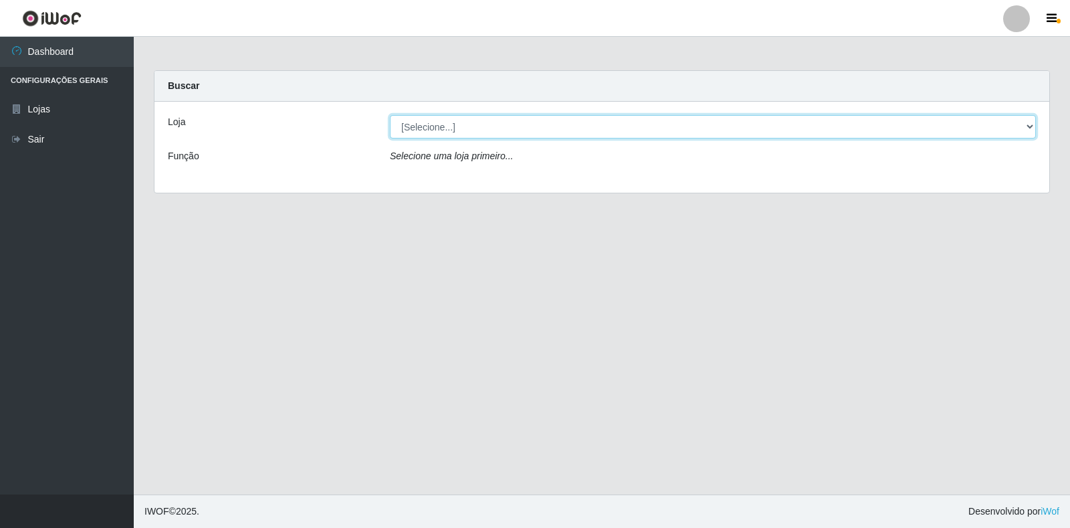
click at [1022, 128] on select "[Selecione...] Atacado Vem - [STREET_ADDRESS]" at bounding box center [713, 126] width 646 height 23
select select "455"
click at [390, 115] on select "[Selecione...] Atacado Vem - [STREET_ADDRESS]" at bounding box center [713, 126] width 646 height 23
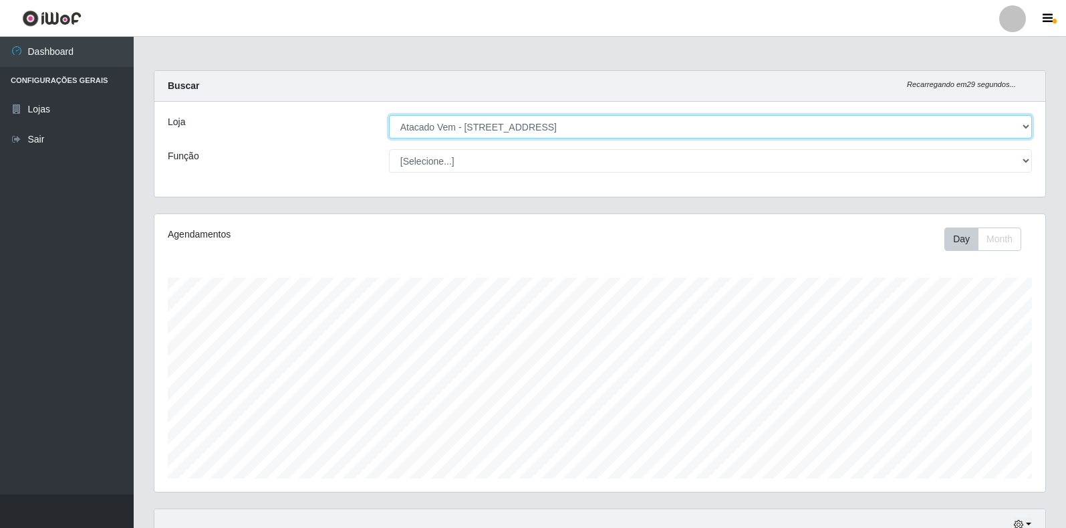
scroll to position [277, 891]
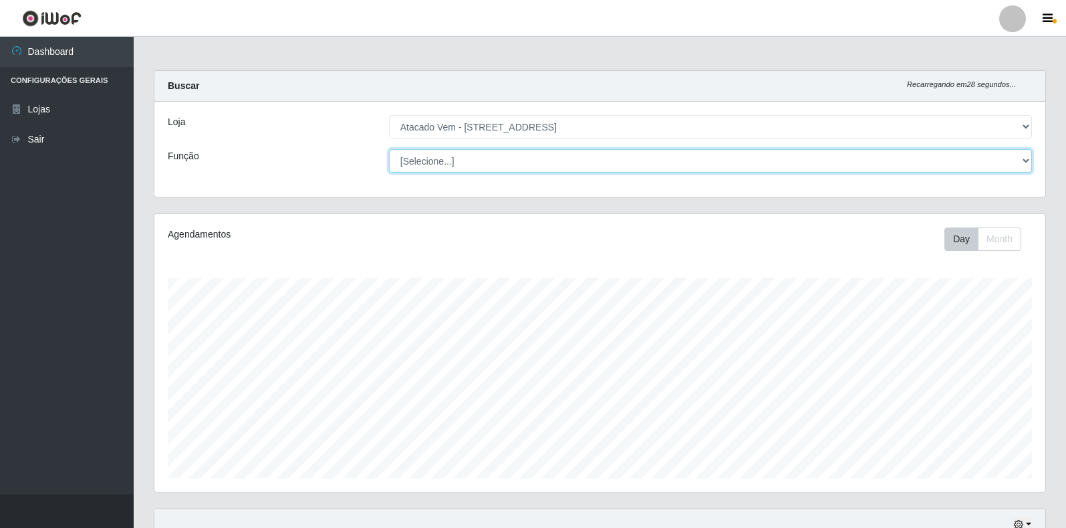
click at [1016, 168] on select "[Selecione...] Carregador e Descarregador de Caminhão Carregador e Descarregado…" at bounding box center [710, 160] width 643 height 23
select select "82"
click at [389, 149] on select "[Selecione...] Carregador e Descarregador de Caminhão Carregador e Descarregado…" at bounding box center [710, 160] width 643 height 23
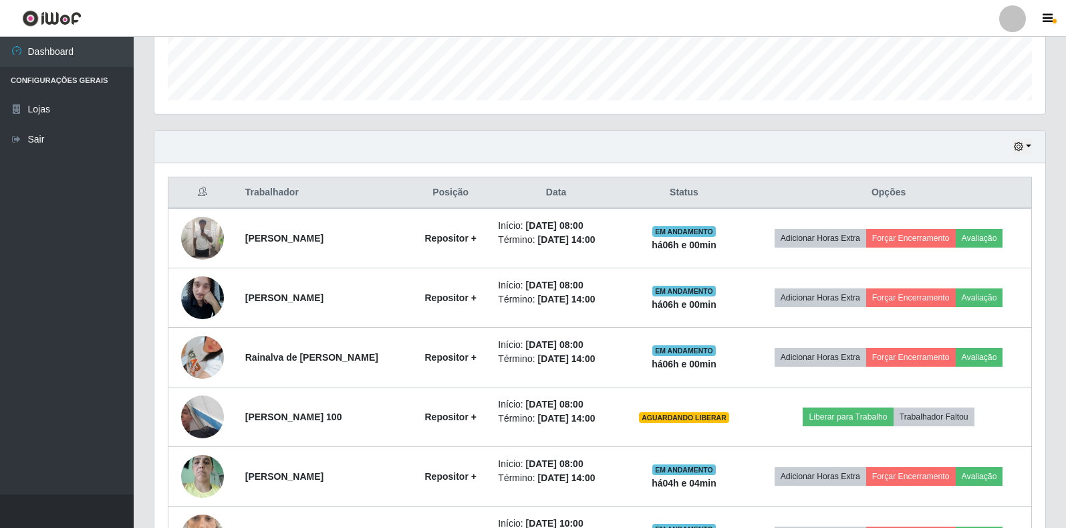
scroll to position [401, 0]
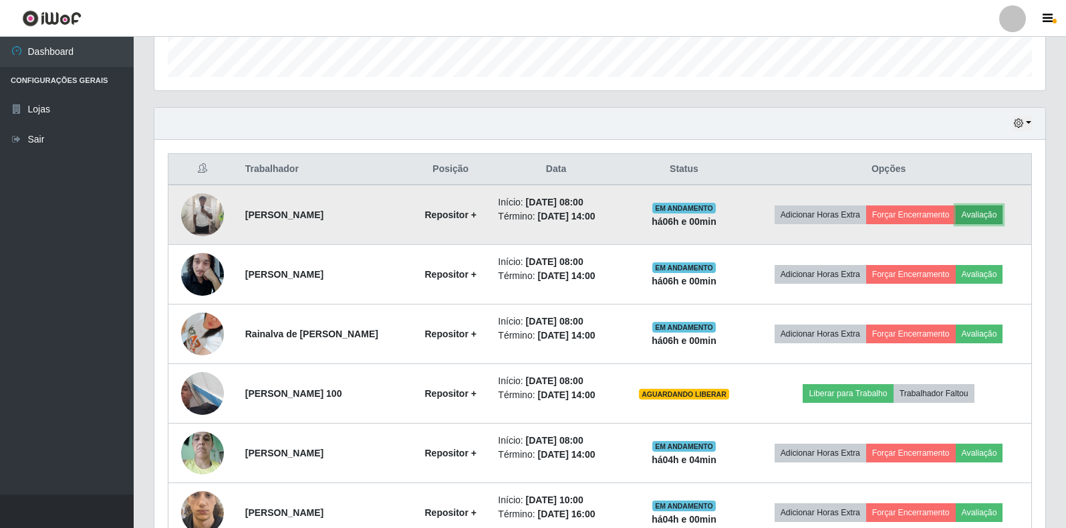
click at [990, 221] on button "Avaliação" at bounding box center [979, 214] width 47 height 19
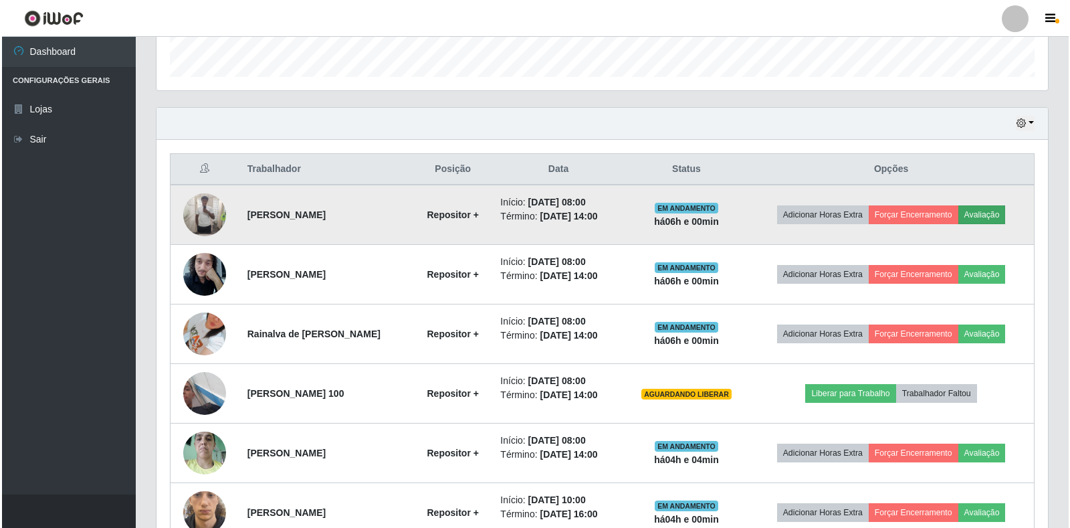
scroll to position [277, 883]
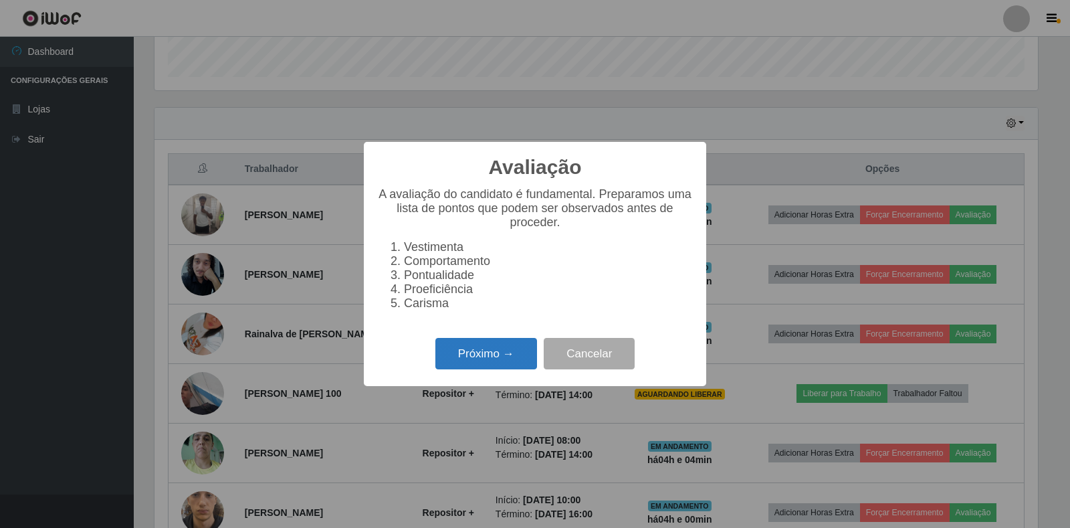
click at [487, 368] on button "Próximo →" at bounding box center [486, 353] width 102 height 31
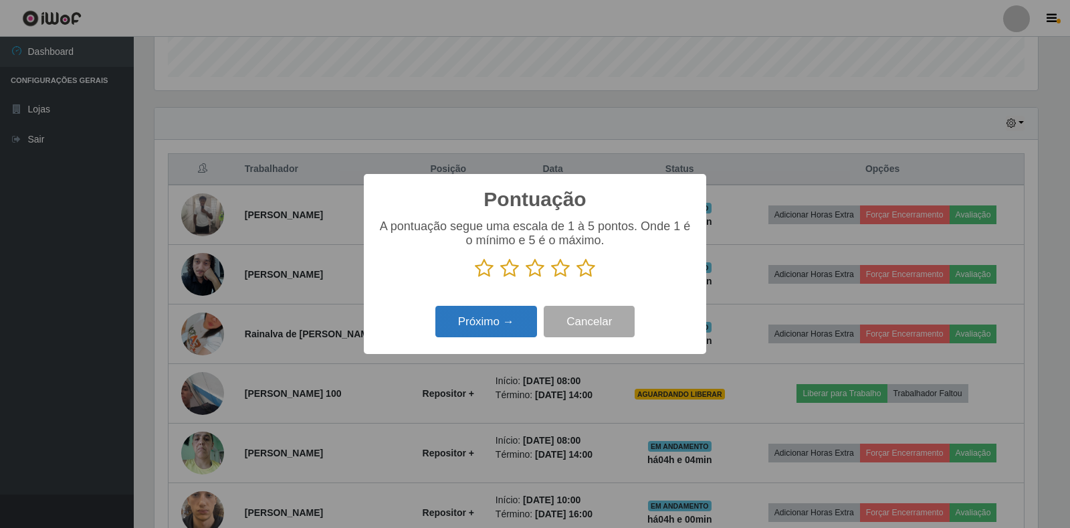
click at [514, 322] on button "Próximo →" at bounding box center [486, 321] width 102 height 31
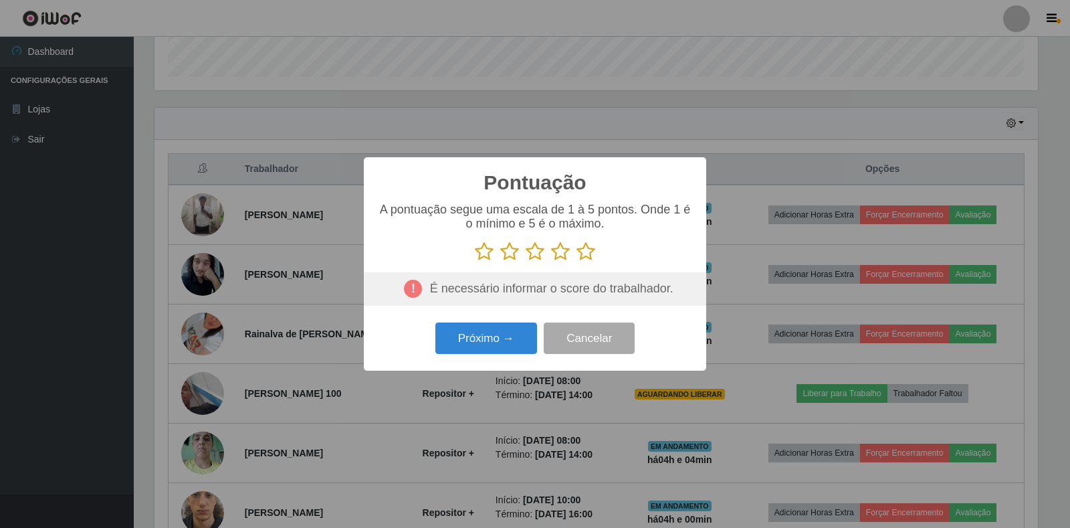
click at [587, 258] on icon at bounding box center [585, 251] width 19 height 20
click at [576, 261] on input "radio" at bounding box center [576, 261] width 0 height 0
click at [500, 341] on button "Próximo →" at bounding box center [486, 337] width 102 height 31
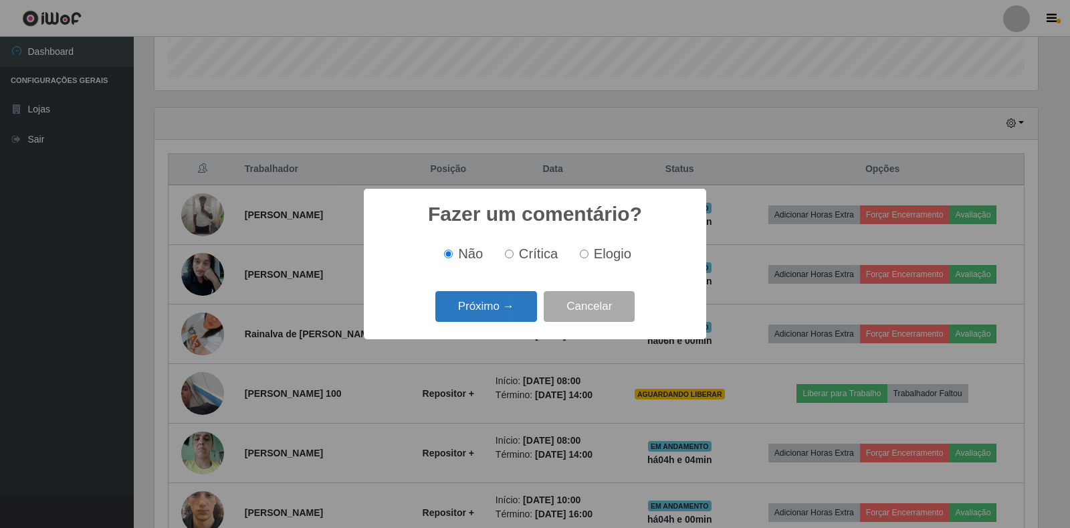
click at [487, 307] on button "Próximo →" at bounding box center [486, 306] width 102 height 31
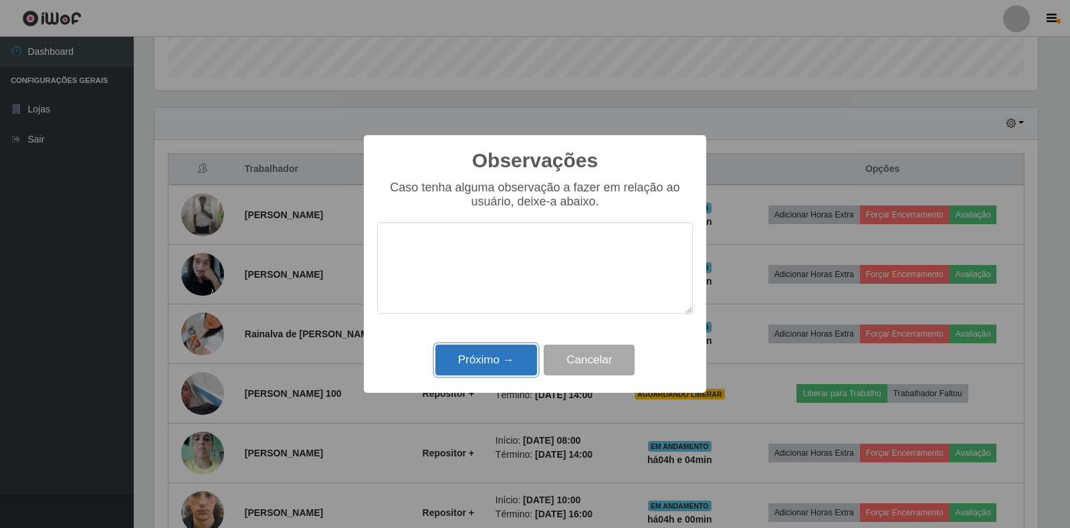
click at [471, 356] on button "Próximo →" at bounding box center [486, 359] width 102 height 31
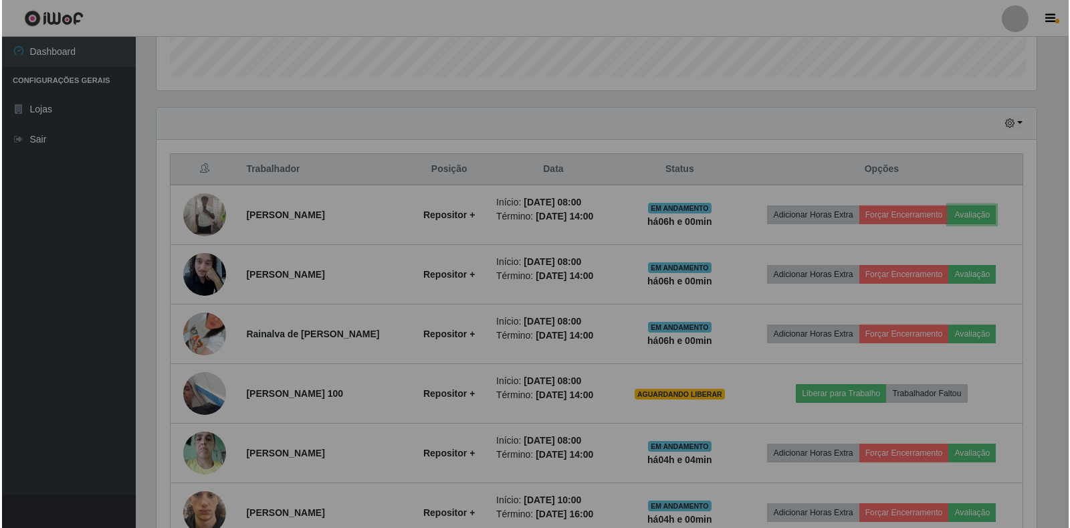
scroll to position [277, 891]
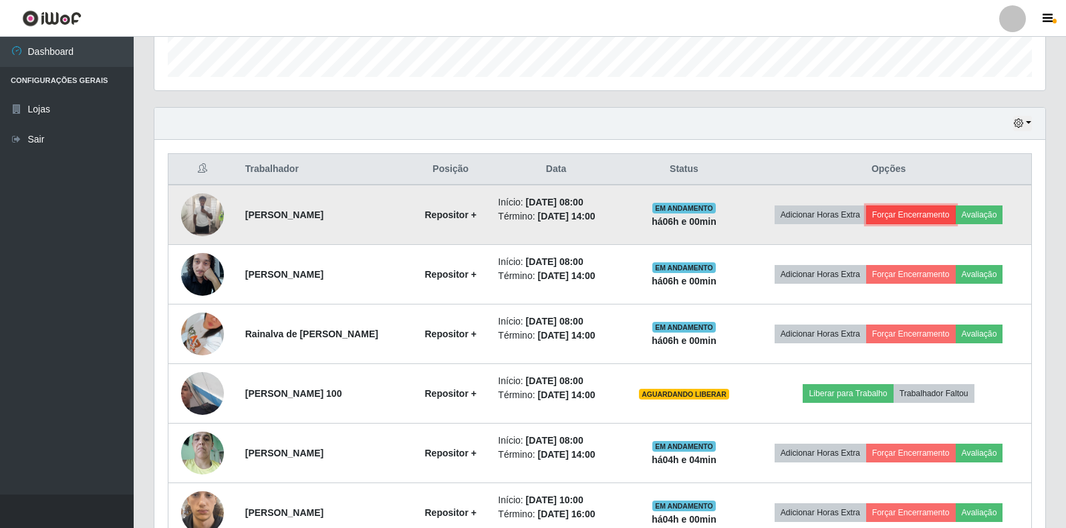
click at [901, 216] on button "Forçar Encerramento" at bounding box center [912, 214] width 90 height 19
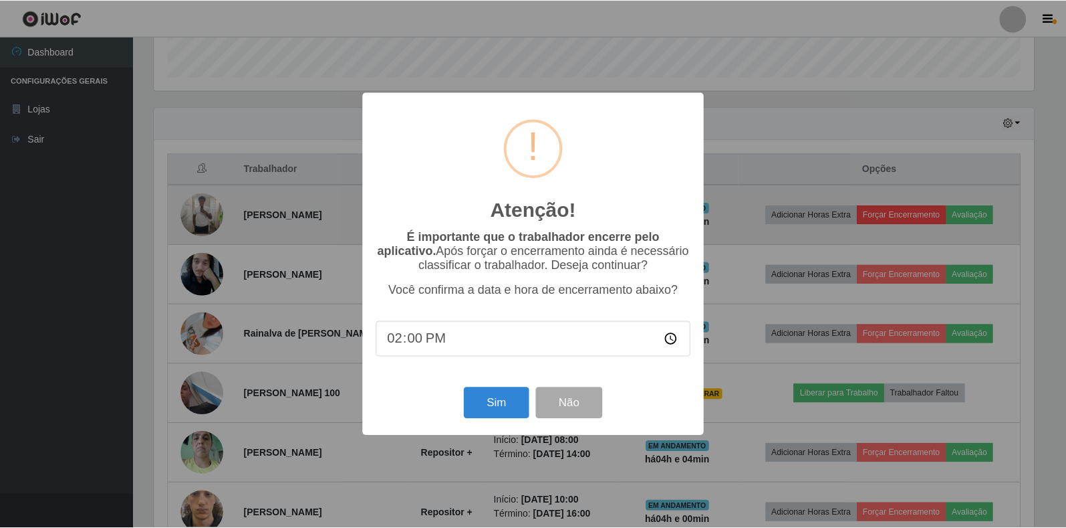
scroll to position [277, 883]
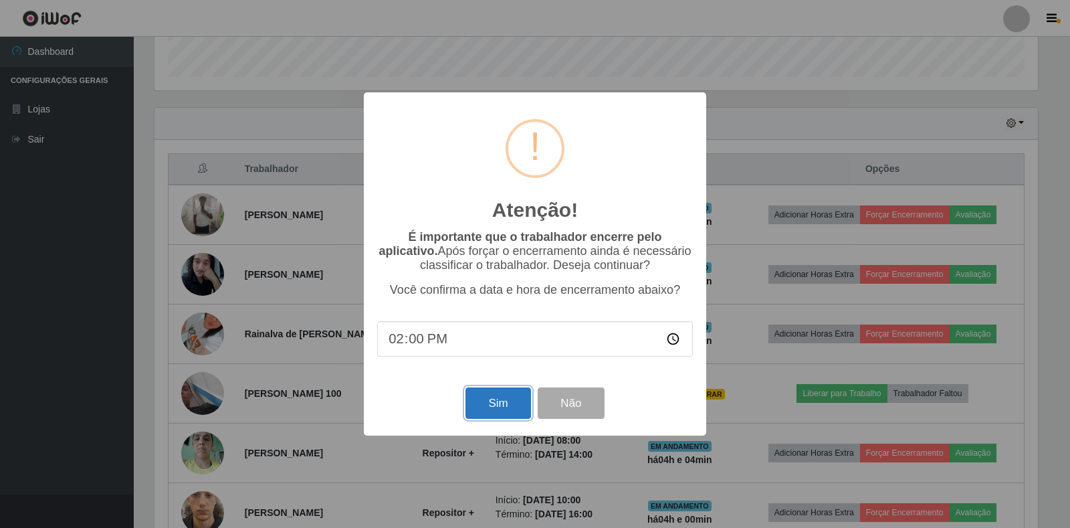
click at [505, 409] on button "Sim" at bounding box center [497, 402] width 65 height 31
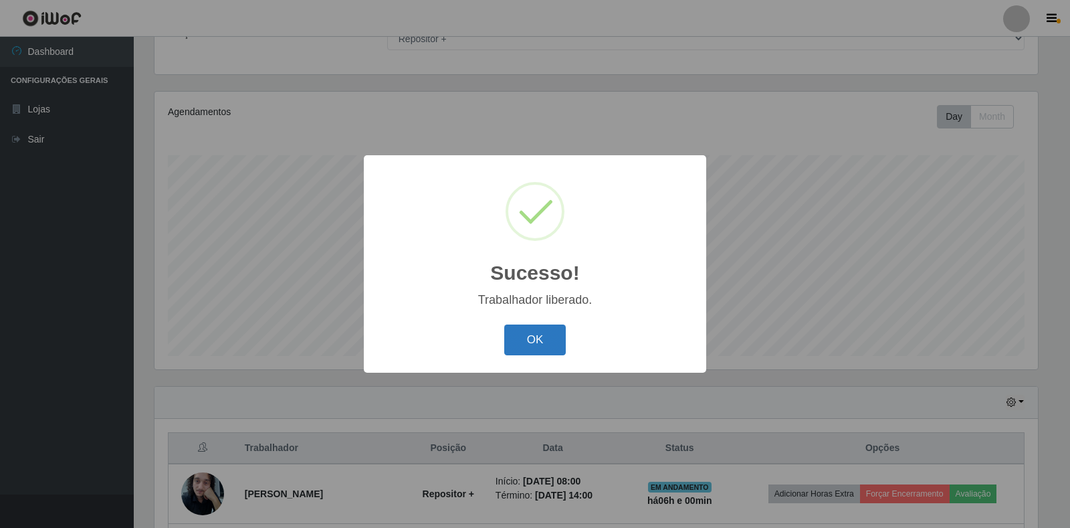
click at [554, 346] on button "OK" at bounding box center [535, 339] width 62 height 31
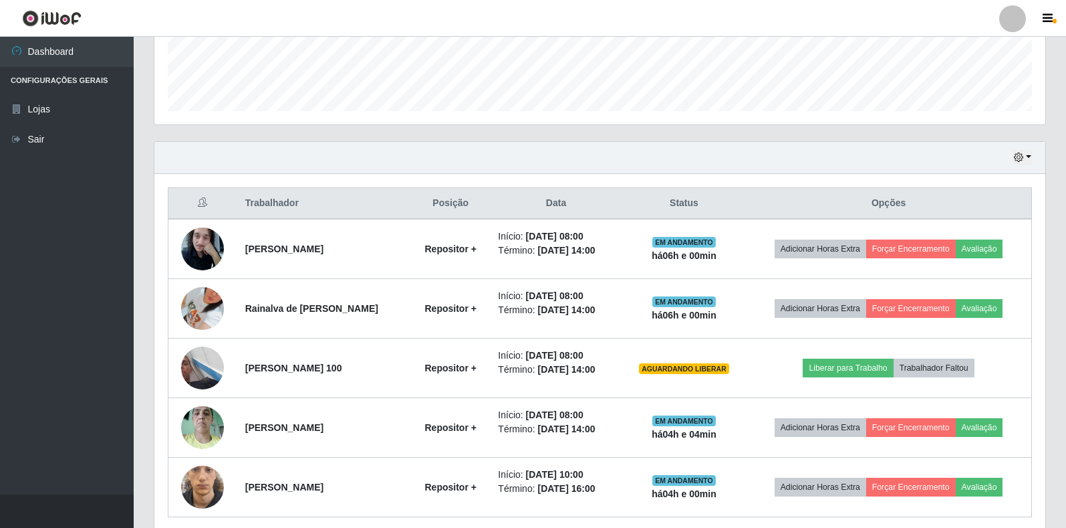
scroll to position [390, 0]
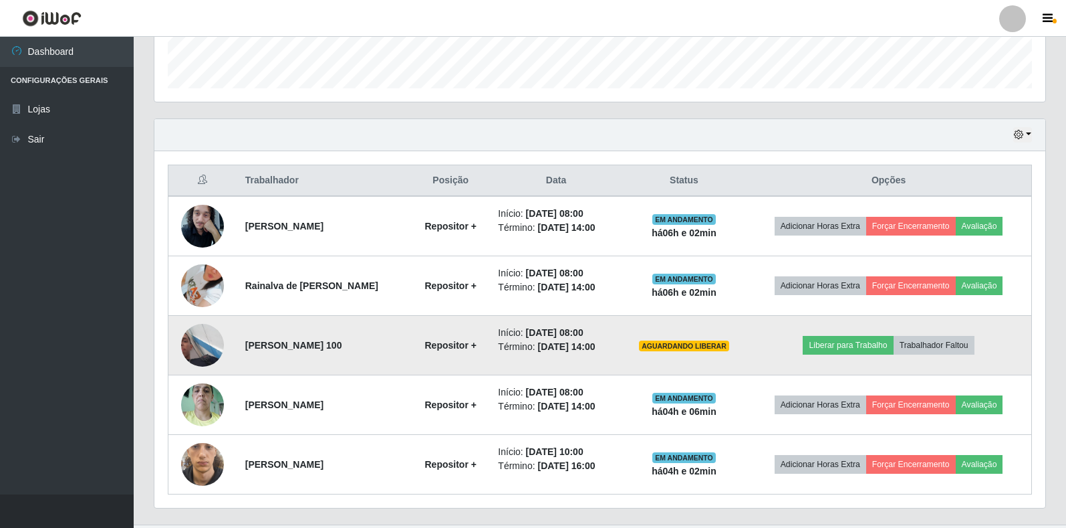
click at [213, 342] on img at bounding box center [202, 345] width 43 height 76
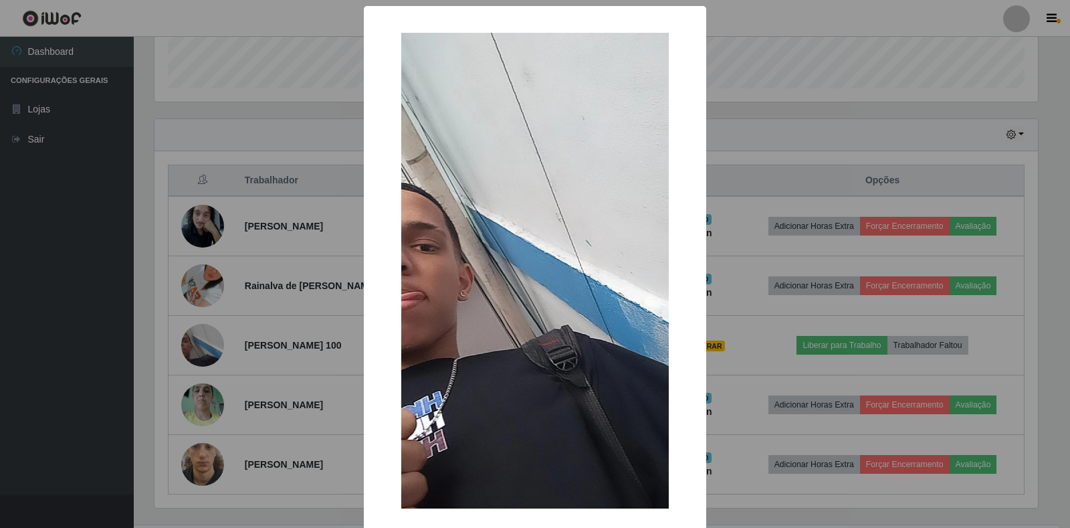
click at [173, 340] on div "× OK Cancel" at bounding box center [535, 264] width 1070 height 528
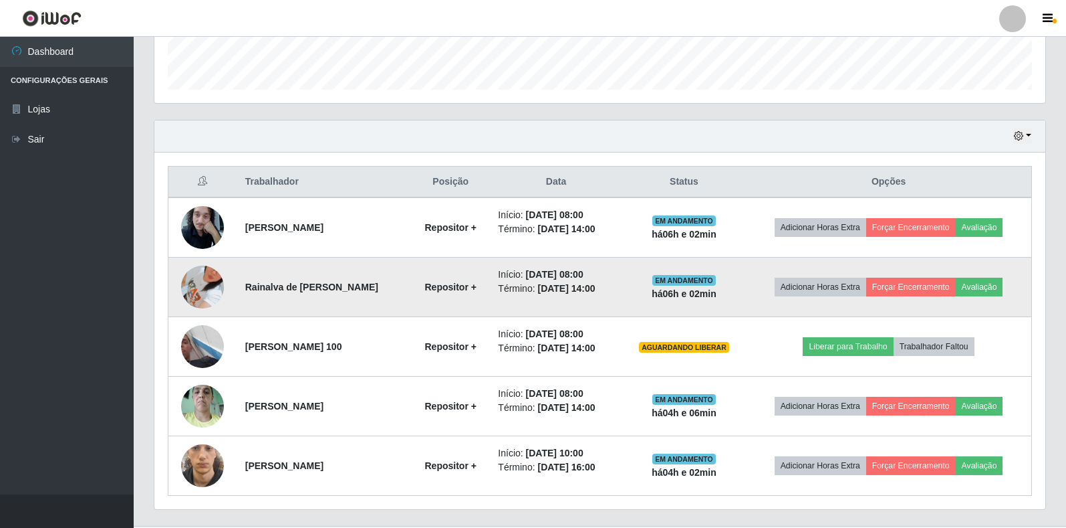
scroll to position [390, 0]
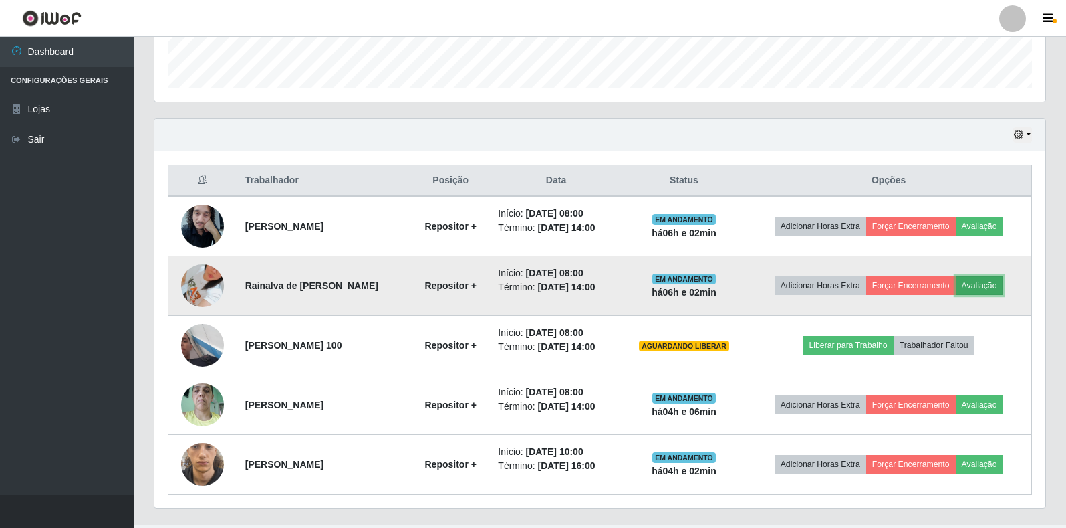
click at [974, 293] on button "Avaliação" at bounding box center [979, 285] width 47 height 19
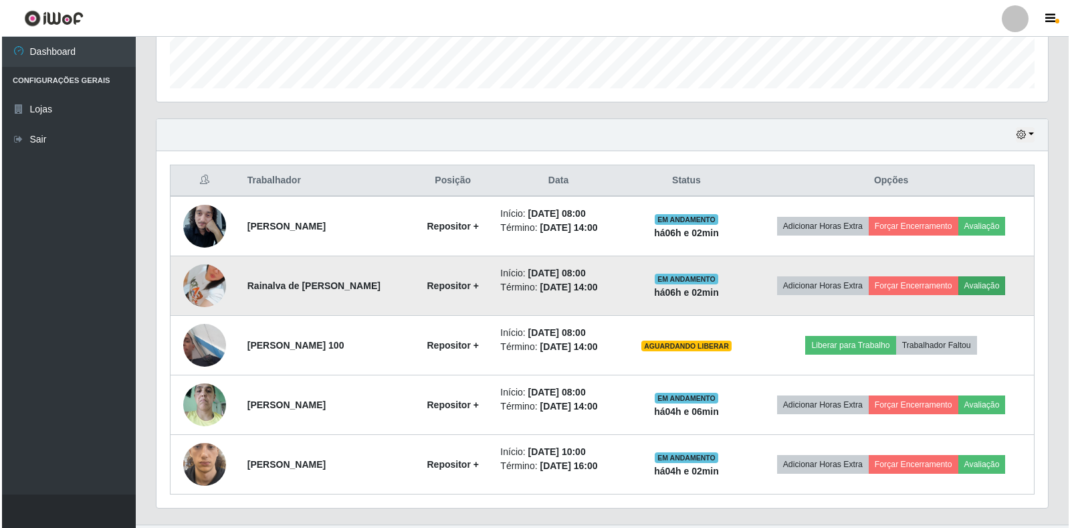
scroll to position [277, 883]
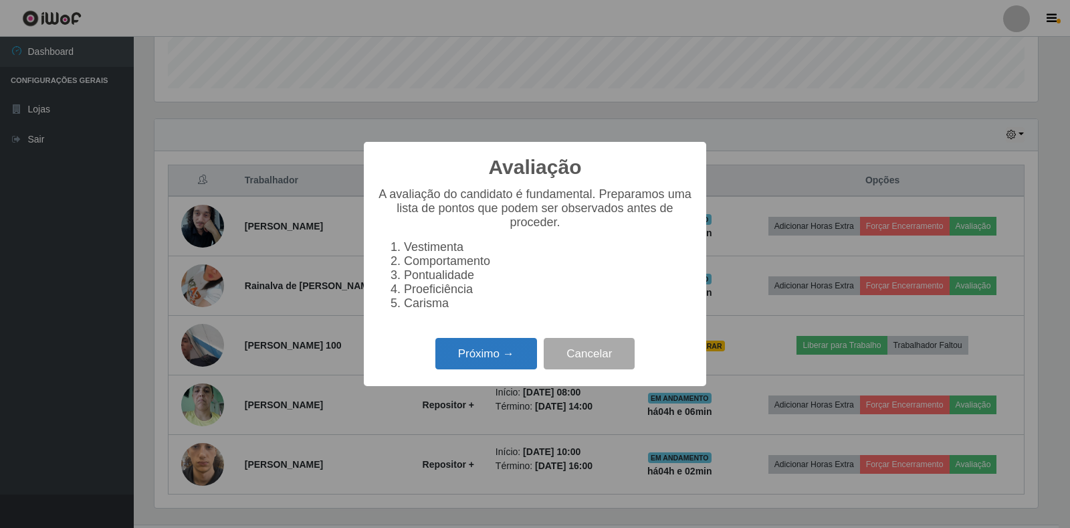
click at [470, 357] on button "Próximo →" at bounding box center [486, 353] width 102 height 31
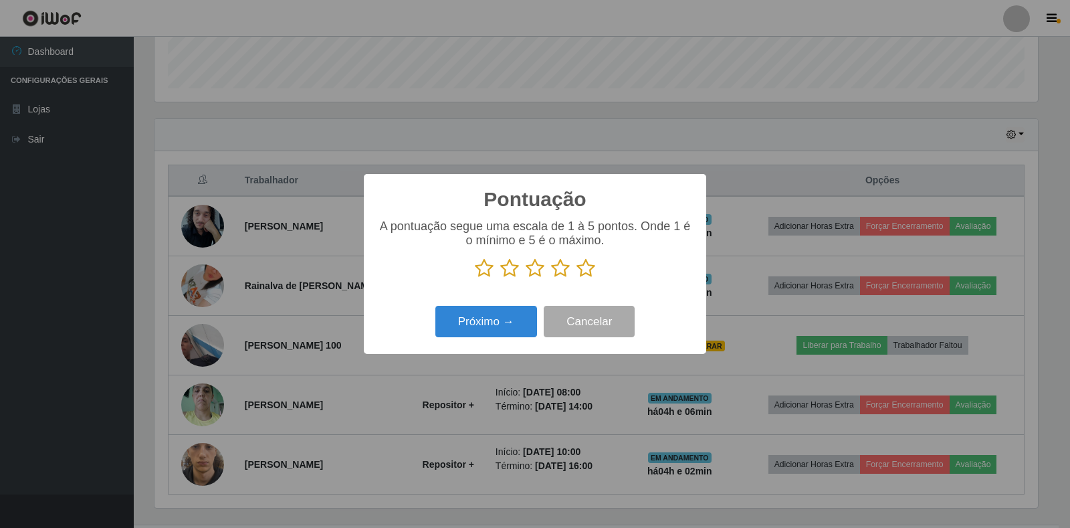
scroll to position [668338, 667732]
click at [589, 278] on icon at bounding box center [585, 268] width 19 height 20
click at [576, 278] on input "radio" at bounding box center [576, 278] width 0 height 0
click at [509, 318] on button "Próximo →" at bounding box center [486, 321] width 102 height 31
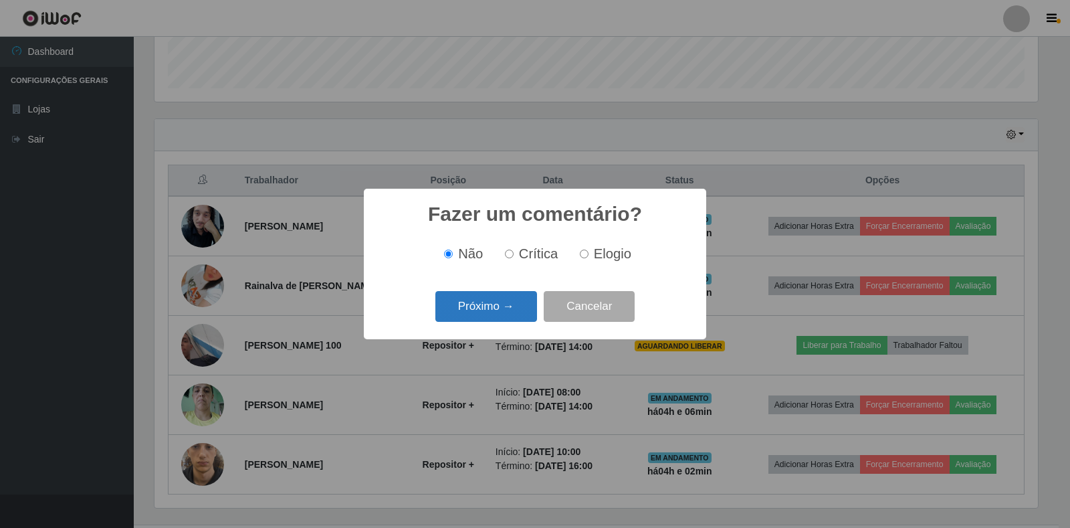
click at [495, 306] on button "Próximo →" at bounding box center [486, 306] width 102 height 31
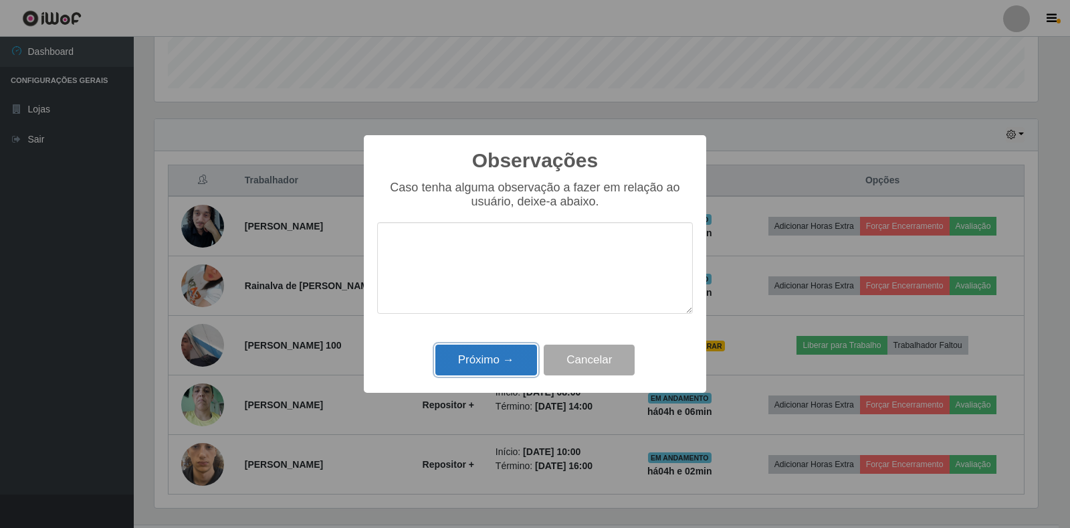
click at [510, 370] on button "Próximo →" at bounding box center [486, 359] width 102 height 31
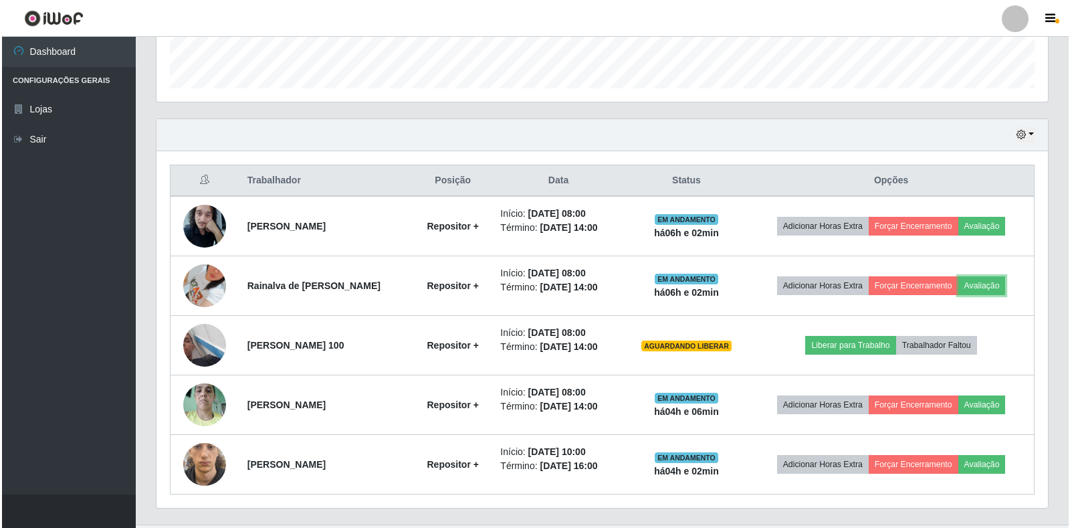
scroll to position [277, 891]
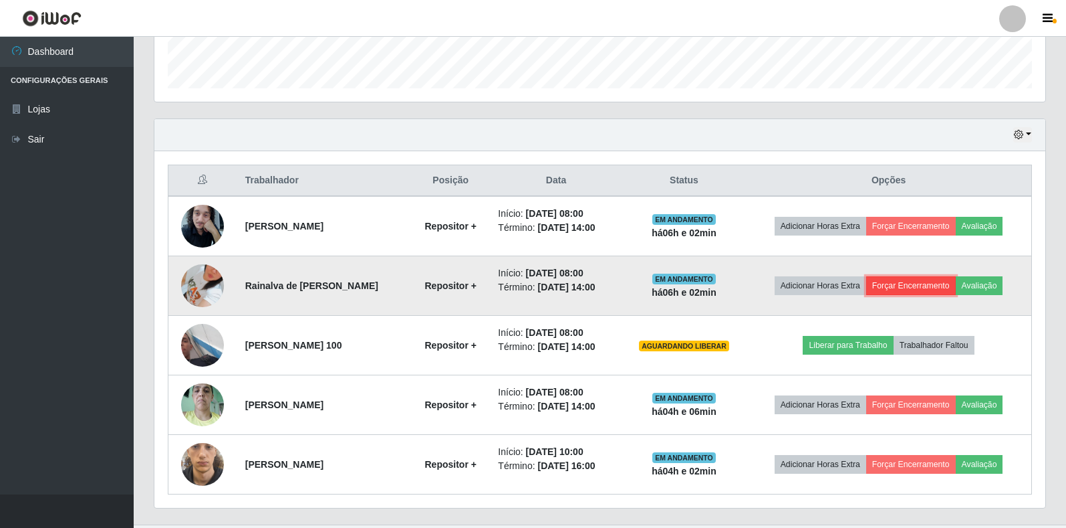
click at [913, 289] on button "Forçar Encerramento" at bounding box center [912, 285] width 90 height 19
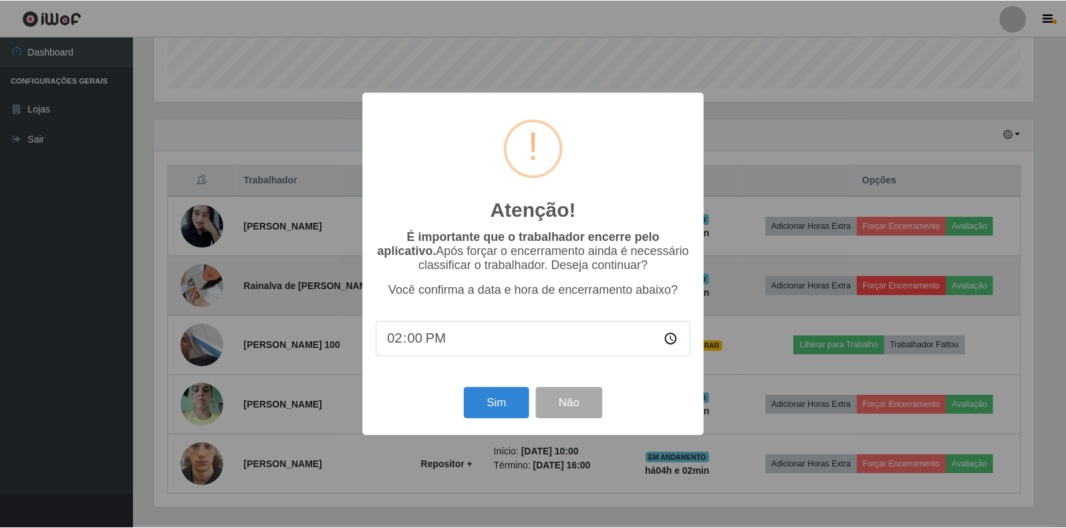
scroll to position [277, 883]
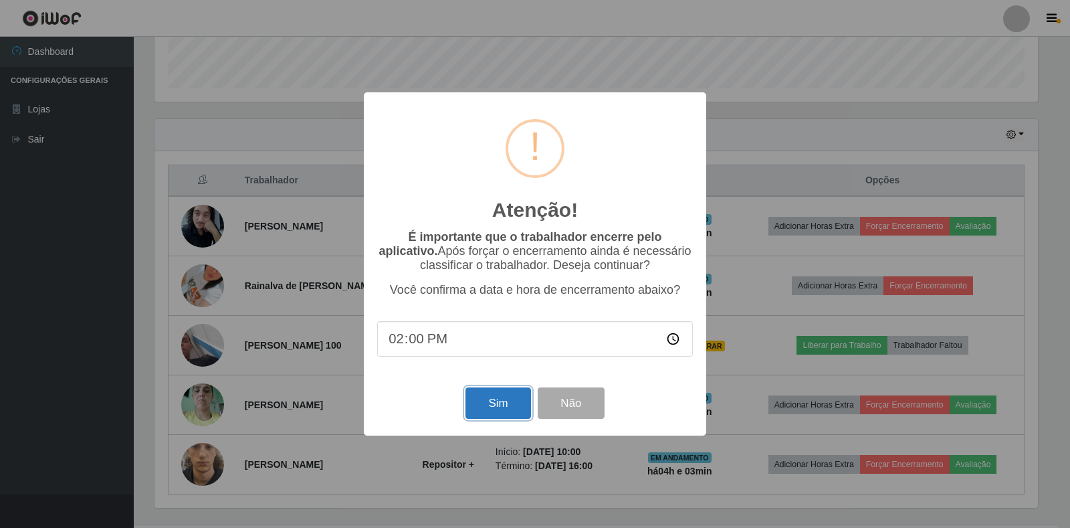
click at [509, 407] on button "Sim" at bounding box center [497, 402] width 65 height 31
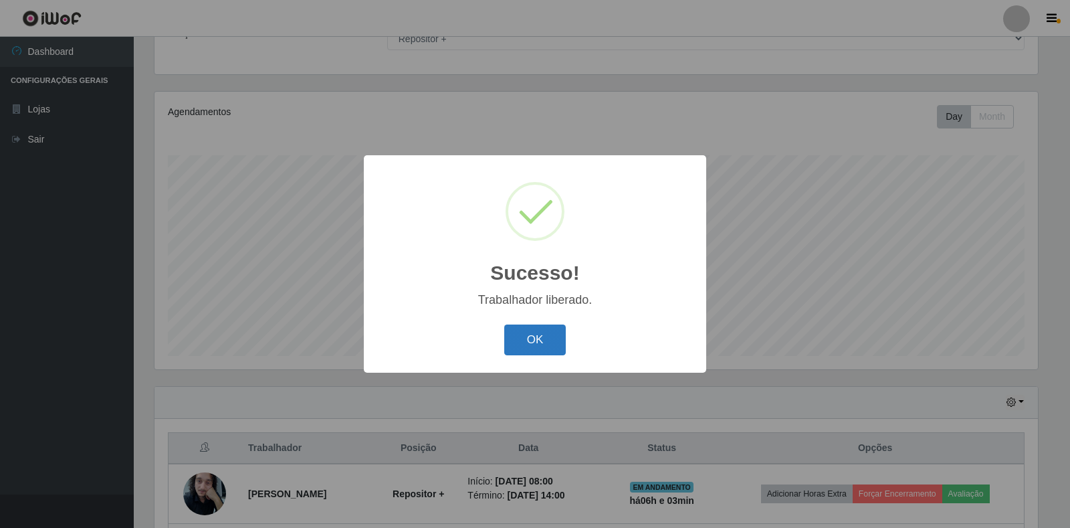
click at [546, 334] on button "OK" at bounding box center [535, 339] width 62 height 31
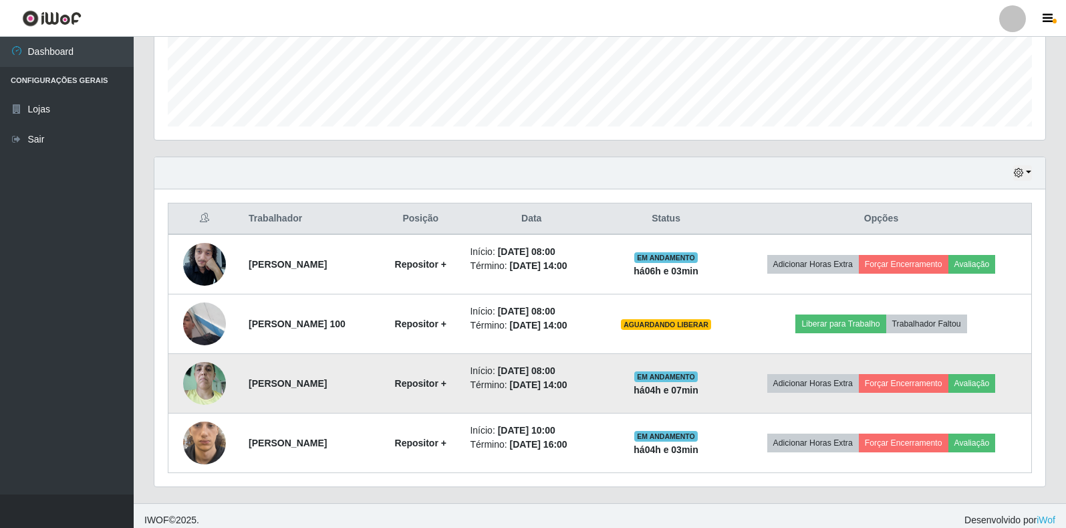
scroll to position [360, 0]
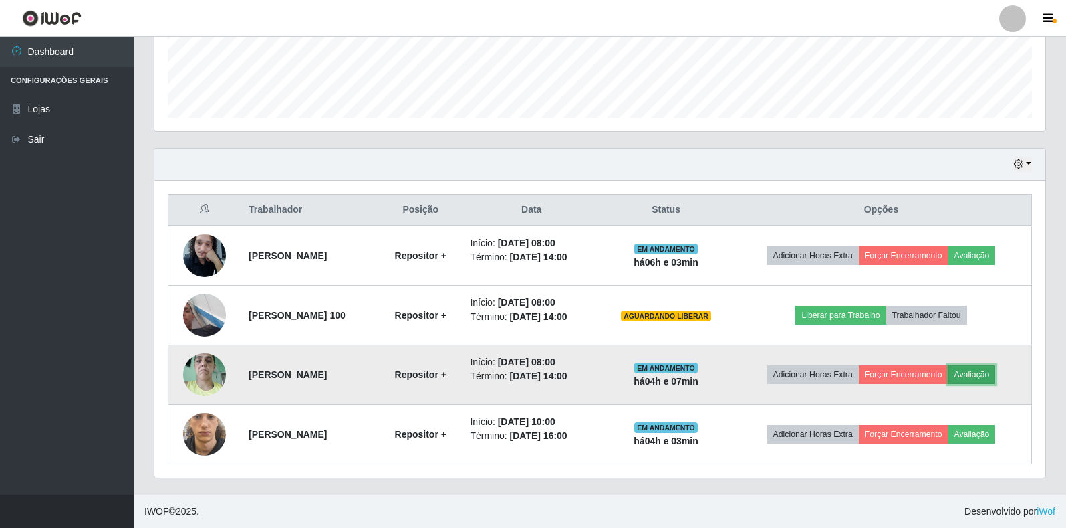
click at [988, 374] on button "Avaliação" at bounding box center [972, 374] width 47 height 19
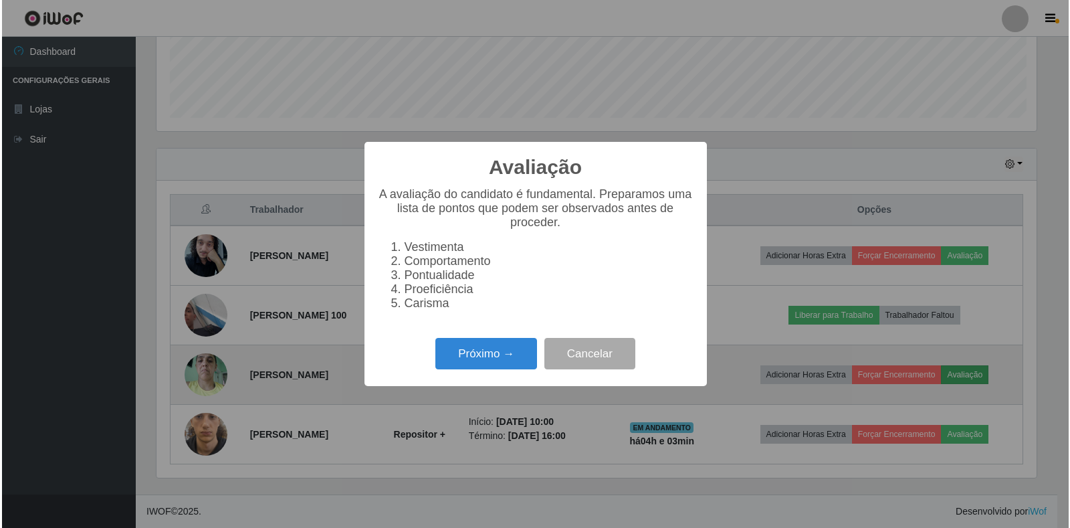
scroll to position [277, 883]
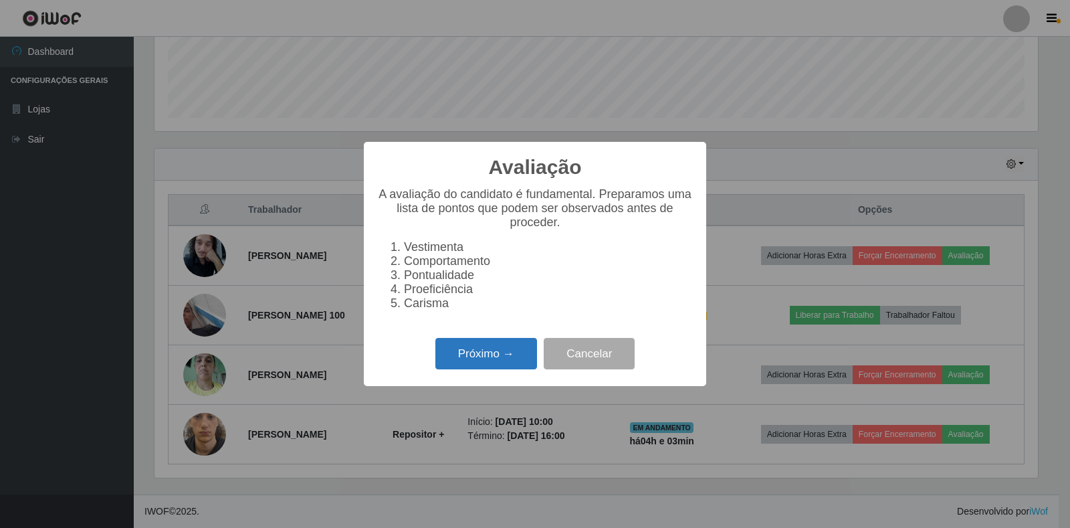
click at [463, 355] on button "Próximo →" at bounding box center [486, 353] width 102 height 31
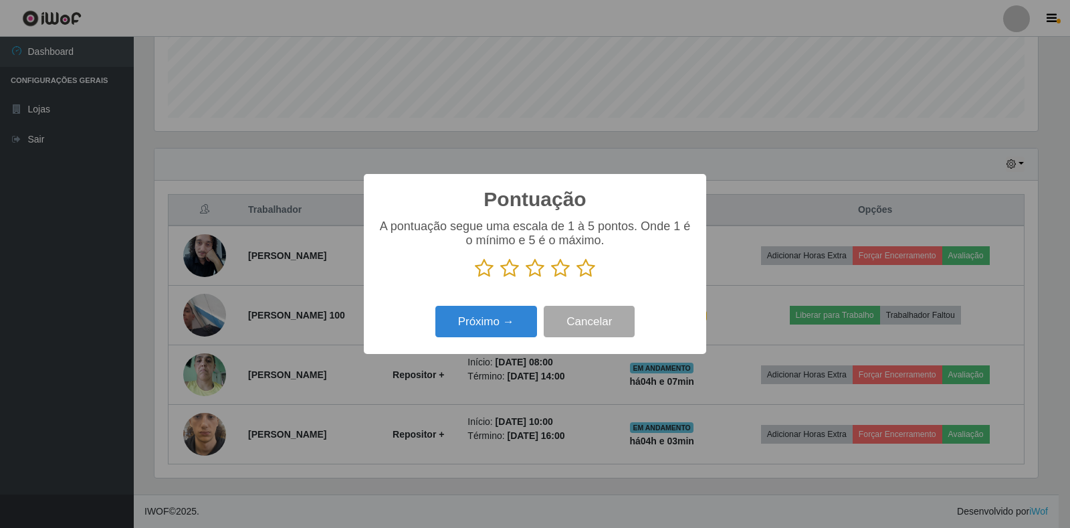
click at [583, 270] on icon at bounding box center [585, 268] width 19 height 20
click at [576, 278] on input "radio" at bounding box center [576, 278] width 0 height 0
click at [513, 326] on button "Próximo →" at bounding box center [486, 321] width 102 height 31
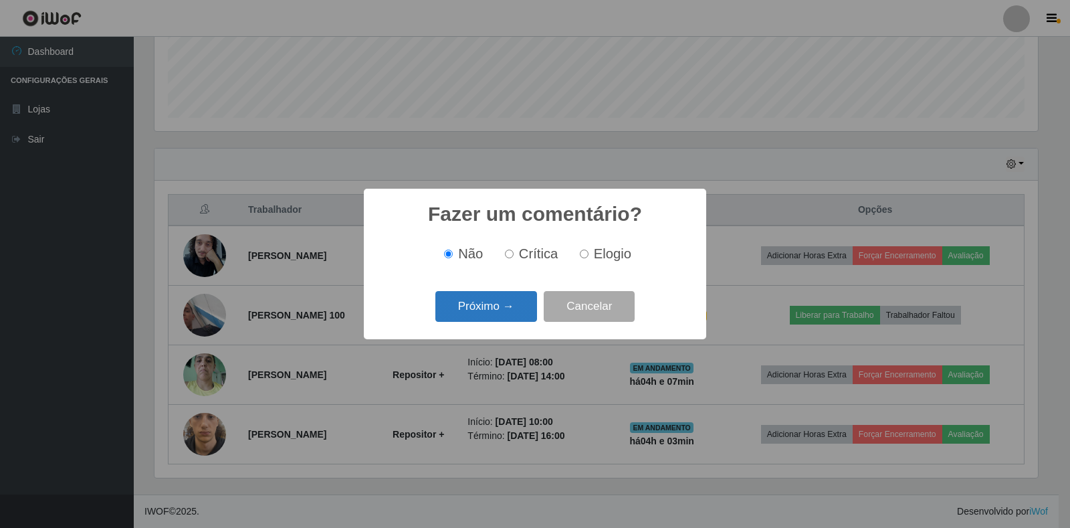
click at [512, 301] on button "Próximo →" at bounding box center [486, 306] width 102 height 31
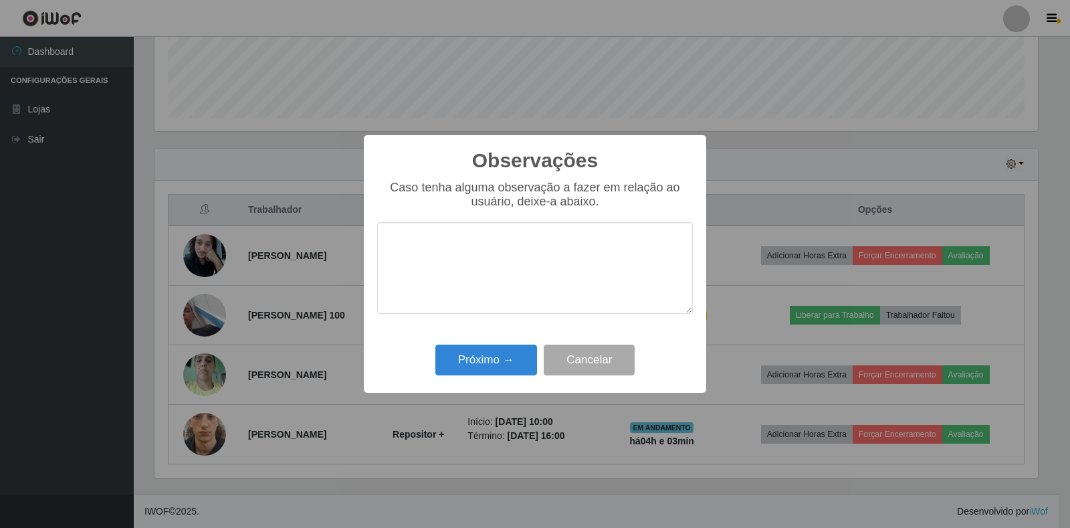
click at [534, 234] on textarea at bounding box center [535, 268] width 316 height 92
click at [447, 262] on textarea "observação a mesma perdeu o telefone dentro da loja" at bounding box center [535, 268] width 316 height 92
type textarea "observação a mesma perdeu o telefone dentro da loja"
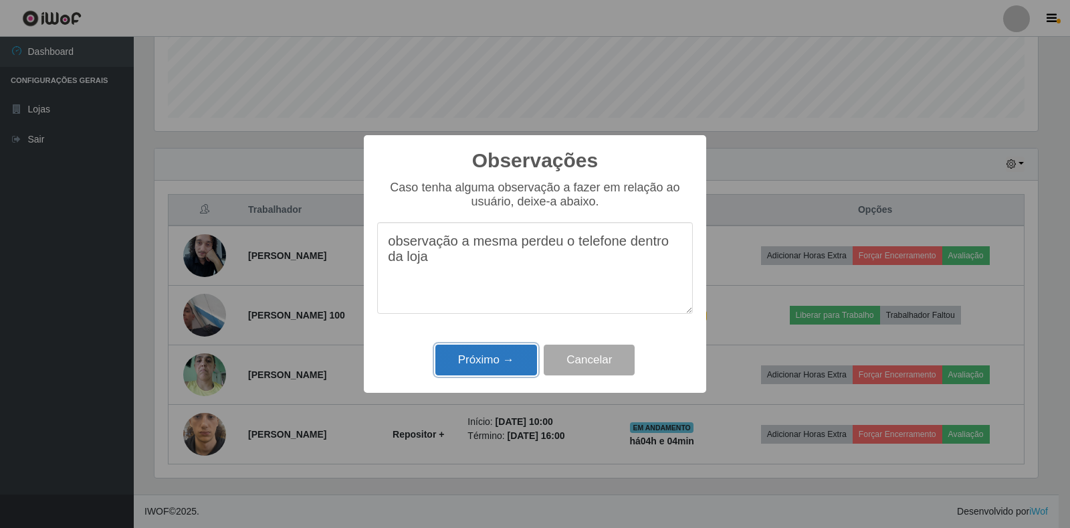
click at [481, 364] on button "Próximo →" at bounding box center [486, 359] width 102 height 31
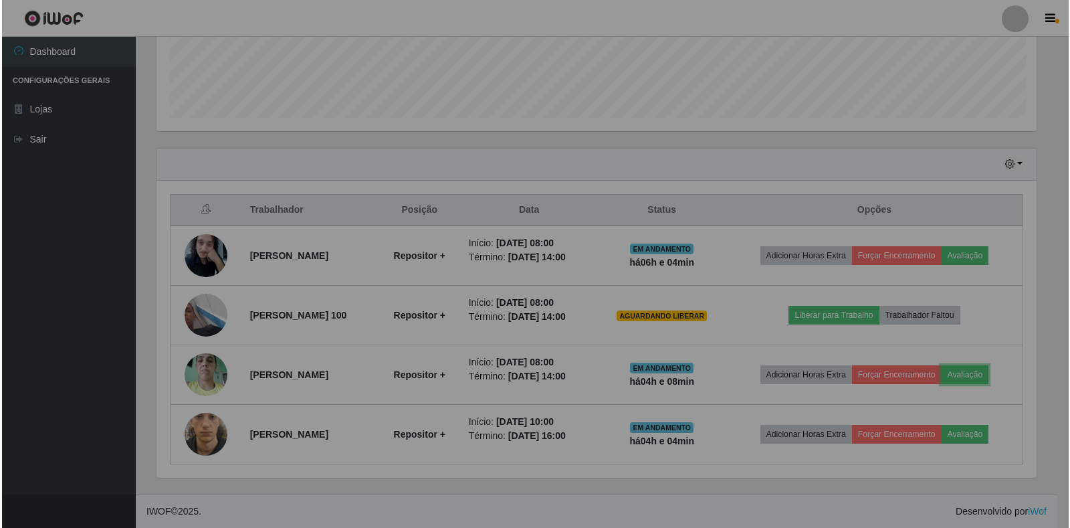
scroll to position [277, 891]
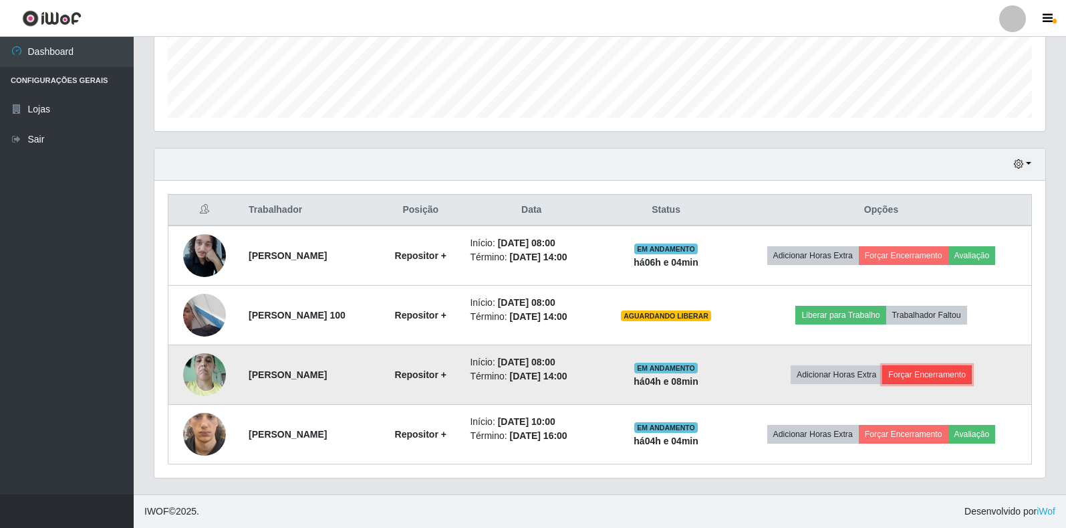
click at [952, 377] on button "Forçar Encerramento" at bounding box center [928, 374] width 90 height 19
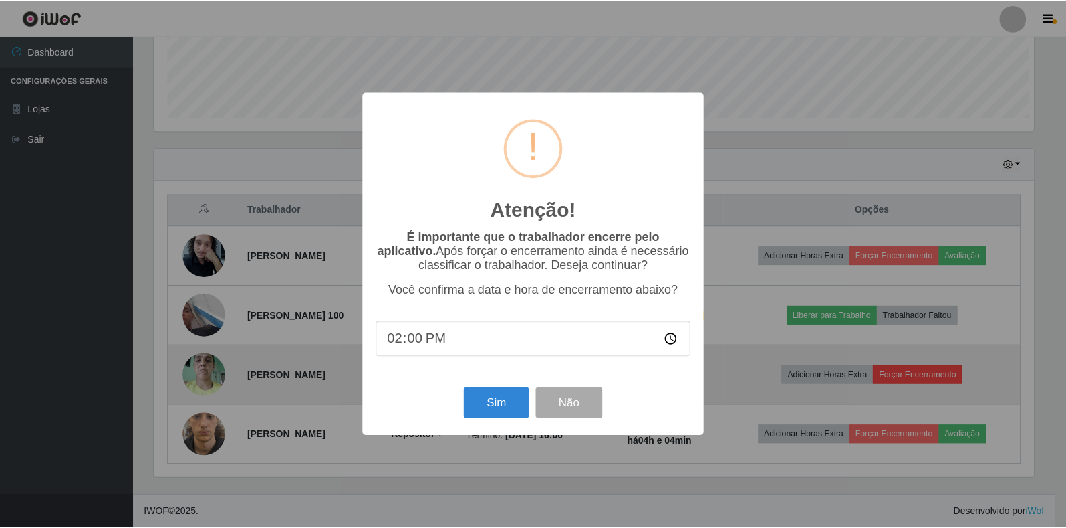
scroll to position [277, 883]
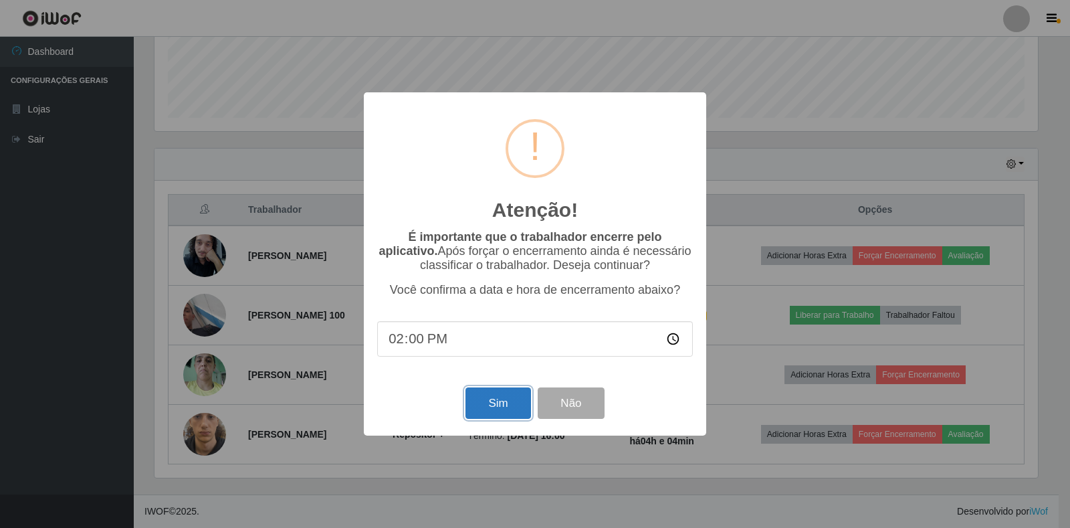
click at [507, 404] on button "Sim" at bounding box center [497, 402] width 65 height 31
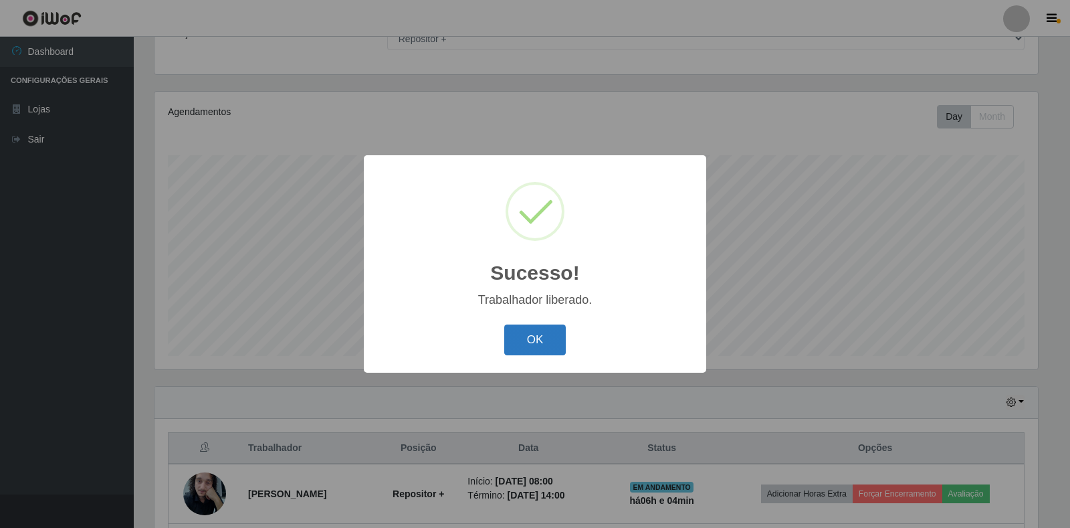
click at [534, 334] on button "OK" at bounding box center [535, 339] width 62 height 31
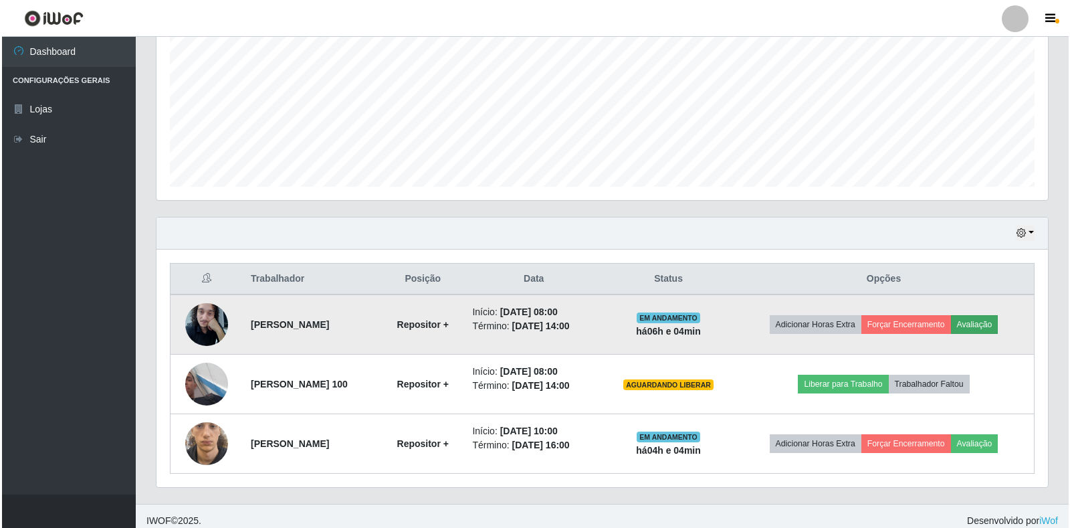
scroll to position [301, 0]
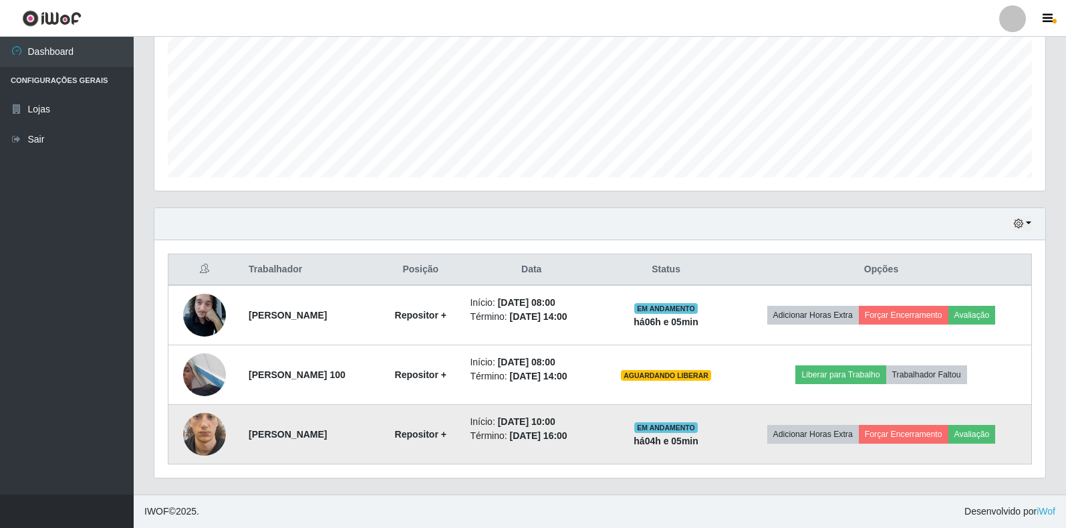
click at [698, 427] on span "EM ANDAMENTO" at bounding box center [667, 427] width 64 height 11
click at [556, 425] on time "[DATE] 10:00" at bounding box center [527, 421] width 58 height 11
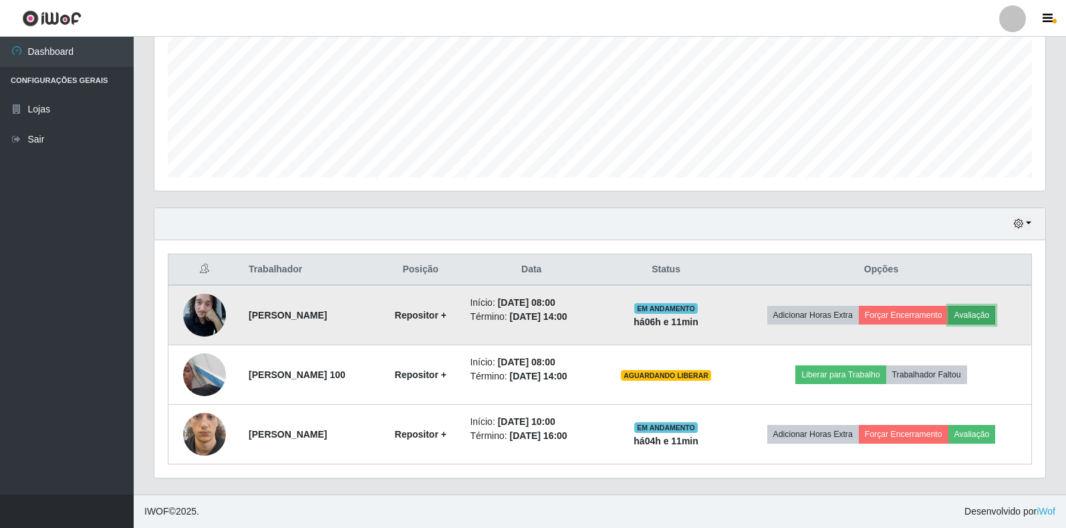
click at [978, 314] on button "Avaliação" at bounding box center [972, 315] width 47 height 19
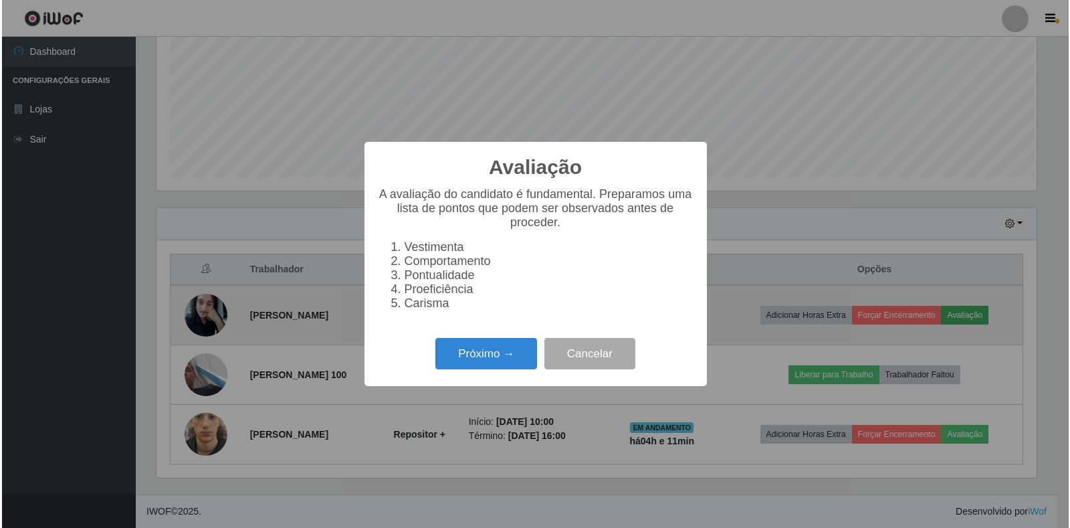
scroll to position [277, 883]
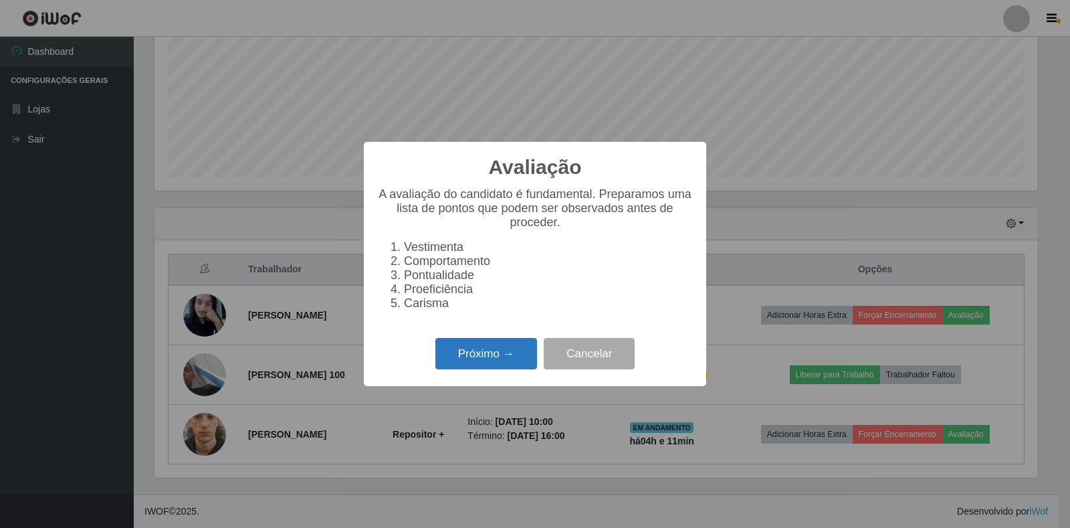
click at [500, 360] on button "Próximo →" at bounding box center [486, 353] width 102 height 31
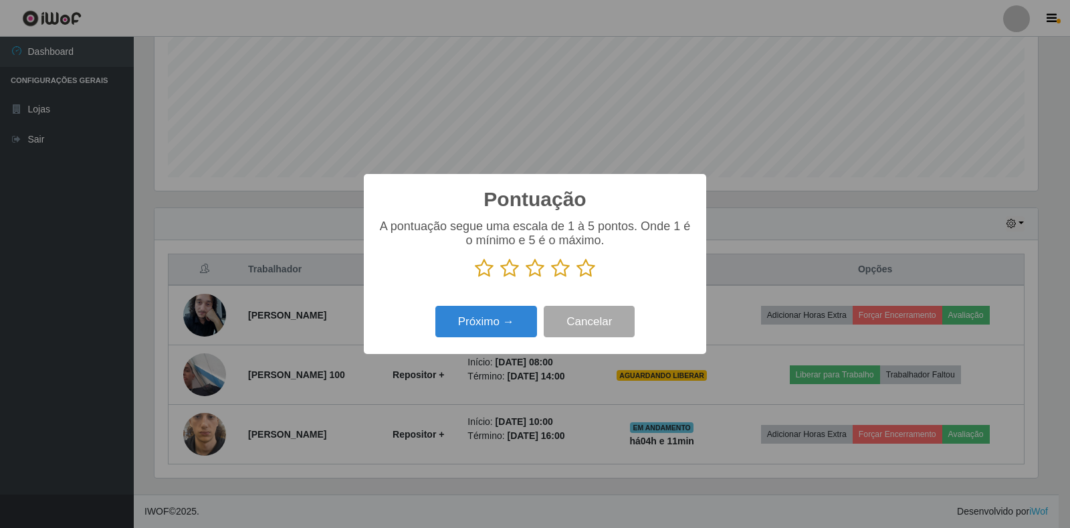
scroll to position [668338, 667732]
click at [586, 269] on icon at bounding box center [585, 268] width 19 height 20
click at [576, 278] on input "radio" at bounding box center [576, 278] width 0 height 0
click at [523, 321] on button "Próximo →" at bounding box center [486, 321] width 102 height 31
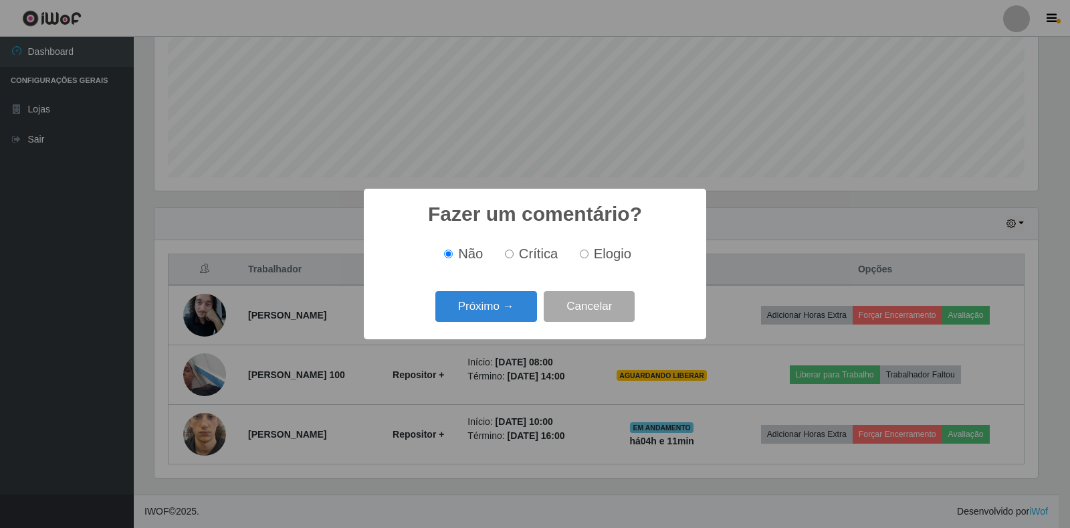
click at [586, 255] on input "Elogio" at bounding box center [584, 253] width 9 height 9
radio input "true"
click at [483, 320] on button "Próximo →" at bounding box center [486, 306] width 102 height 31
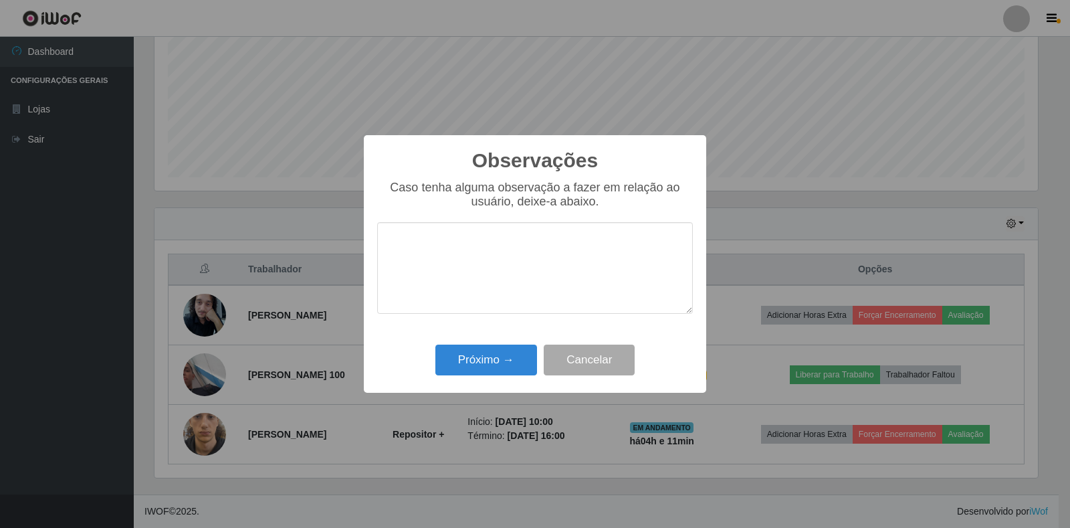
click at [512, 254] on textarea at bounding box center [535, 268] width 316 height 92
drag, startPoint x: 494, startPoint y: 257, endPoint x: 467, endPoint y: 245, distance: 29.9
click at [467, 245] on textarea "pro ativos, etucados e" at bounding box center [535, 268] width 316 height 92
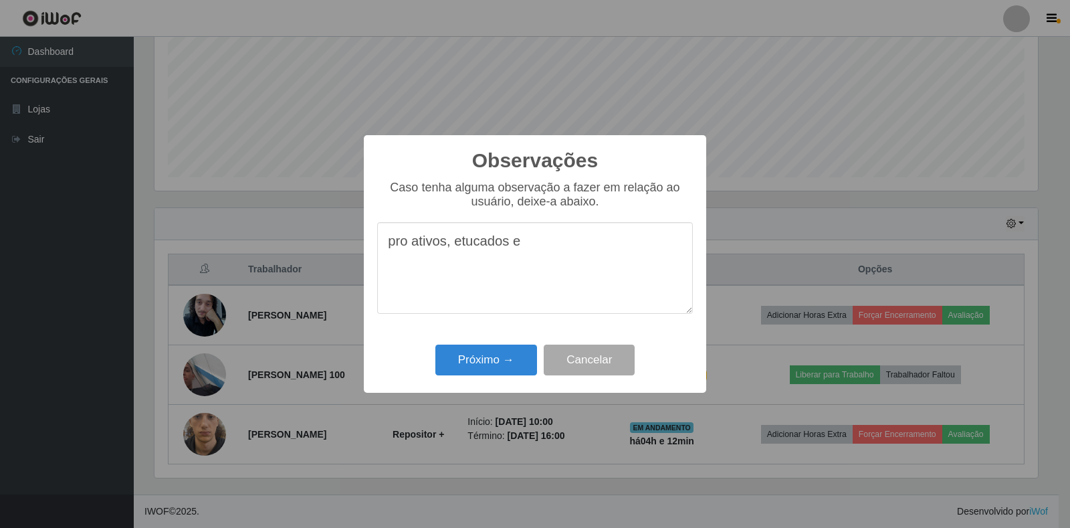
click at [467, 245] on textarea "pro ativos, etucados e" at bounding box center [535, 268] width 316 height 92
click at [464, 285] on textarea "pro ativos, etucados e" at bounding box center [535, 268] width 316 height 92
click at [572, 247] on textarea "pro ativos, educados e" at bounding box center [535, 268] width 316 height 92
drag, startPoint x: 646, startPoint y: 236, endPoint x: 138, endPoint y: 288, distance: 510.8
click at [138, 288] on div "Observações × Caso tenha alguma observação a fazer em relação ao usuário, deixe…" at bounding box center [535, 264] width 1070 height 528
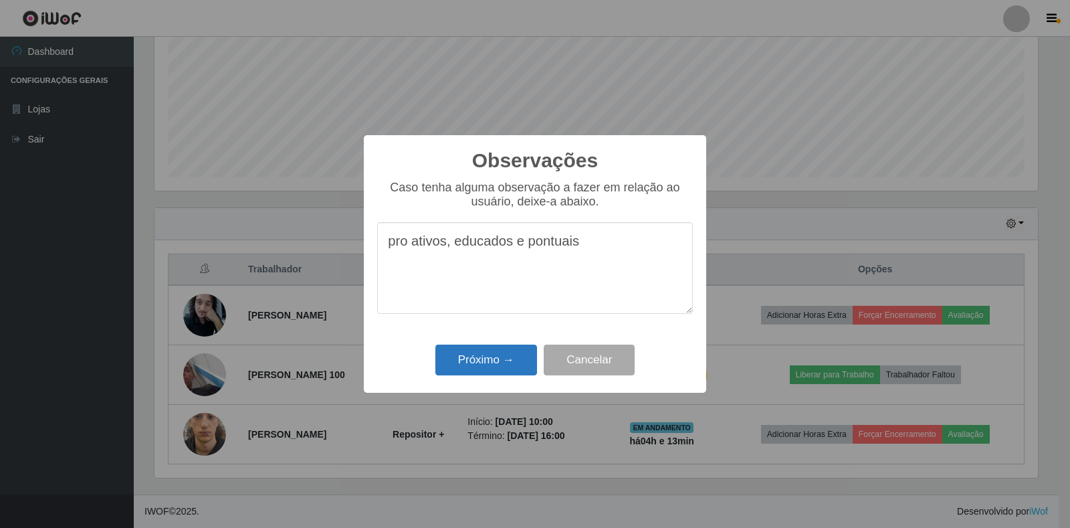
type textarea "pro ativos, educados e pontuais"
click at [498, 360] on button "Próximo →" at bounding box center [486, 359] width 102 height 31
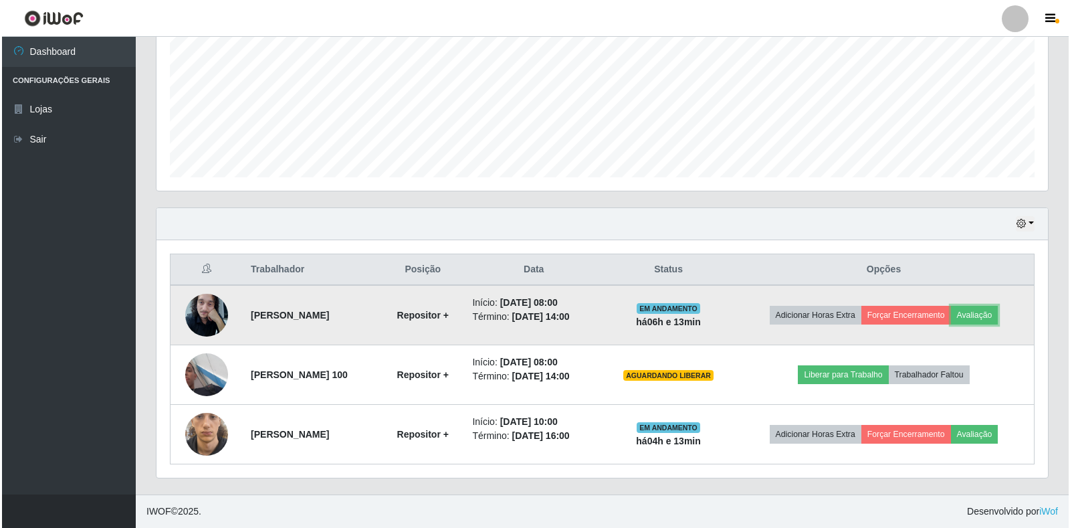
scroll to position [277, 891]
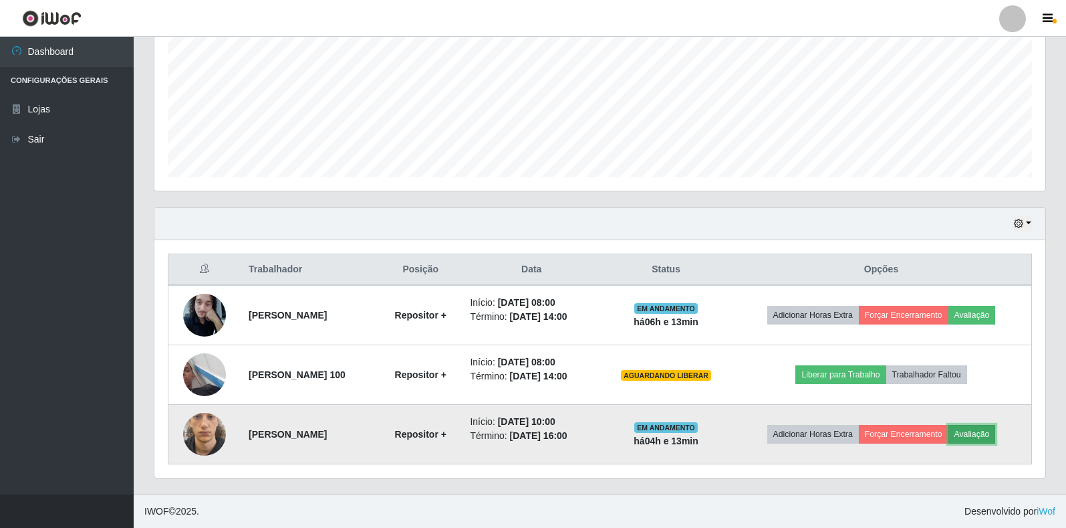
click at [996, 436] on button "Avaliação" at bounding box center [972, 434] width 47 height 19
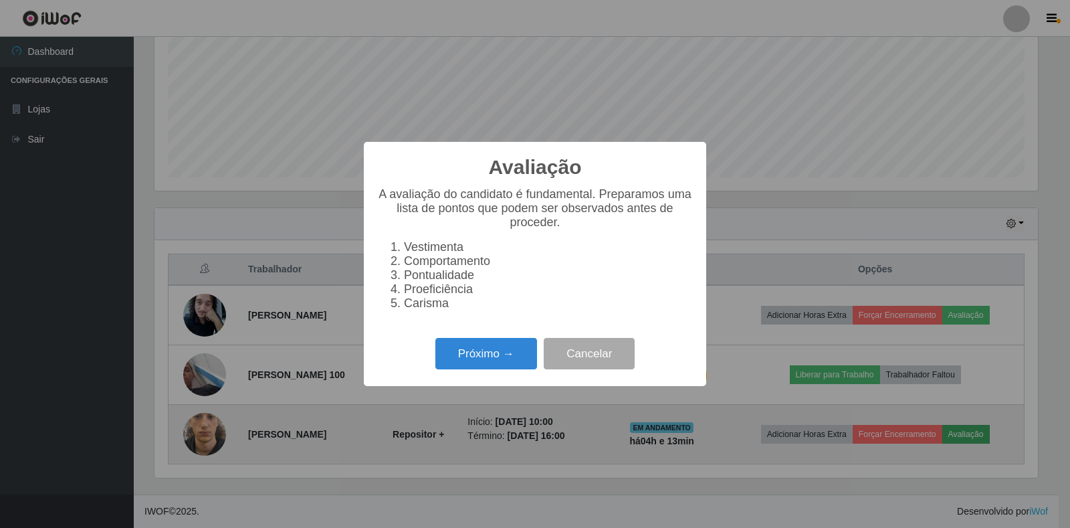
scroll to position [277, 883]
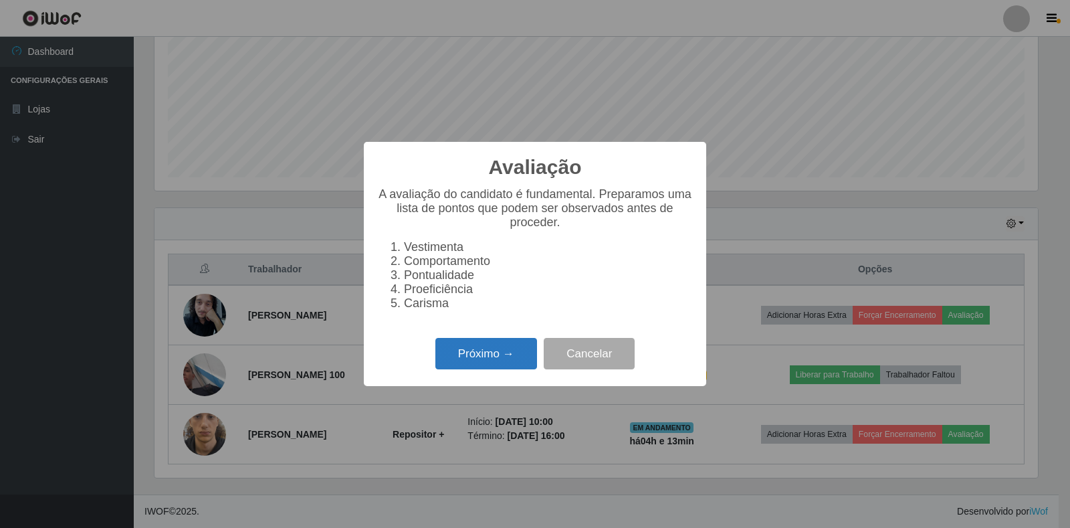
click at [506, 369] on button "Próximo →" at bounding box center [486, 353] width 102 height 31
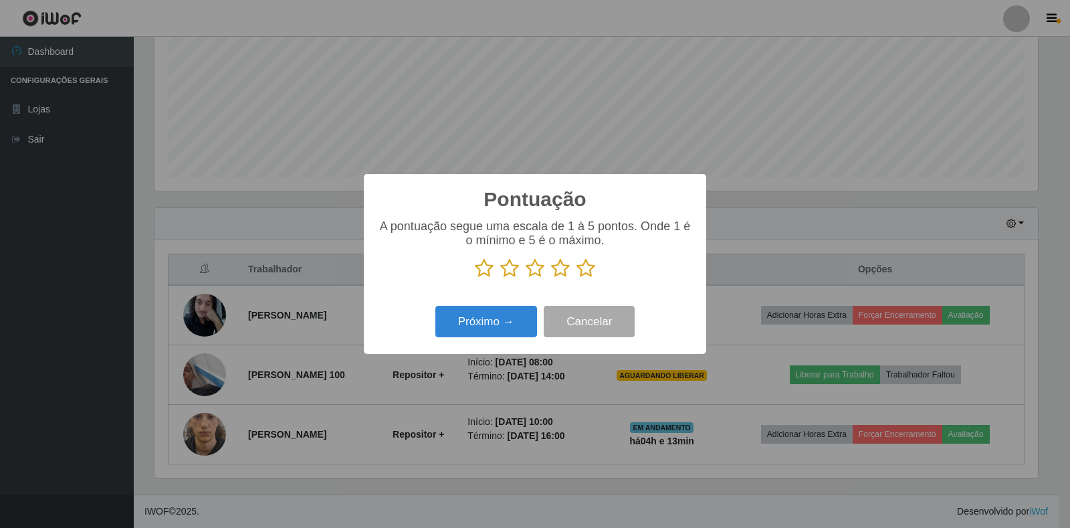
scroll to position [668338, 667732]
click at [581, 270] on icon at bounding box center [585, 268] width 19 height 20
click at [576, 278] on input "radio" at bounding box center [576, 278] width 0 height 0
click at [511, 316] on button "Próximo →" at bounding box center [486, 321] width 102 height 31
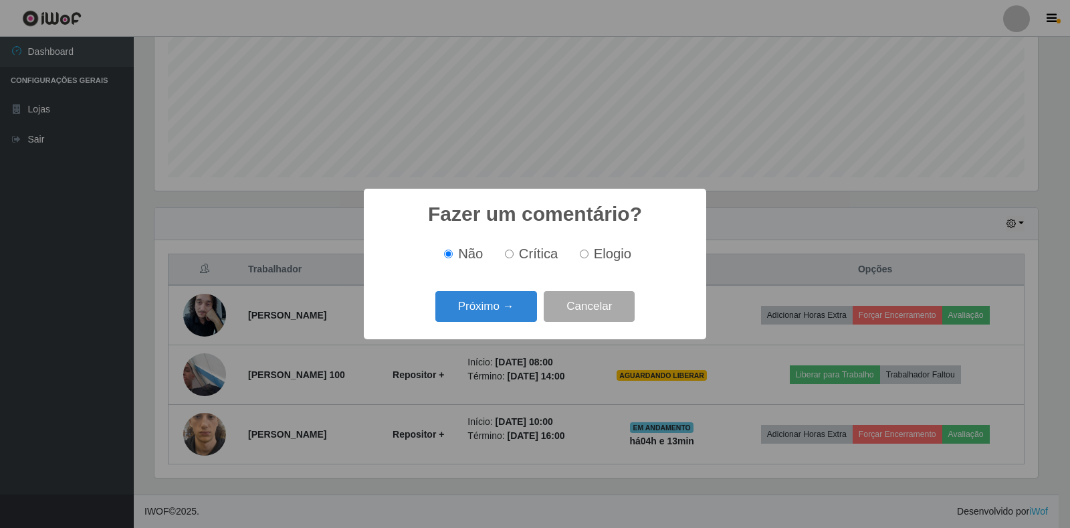
click at [584, 255] on input "Elogio" at bounding box center [584, 253] width 9 height 9
radio input "true"
click at [495, 308] on button "Próximo →" at bounding box center [486, 306] width 102 height 31
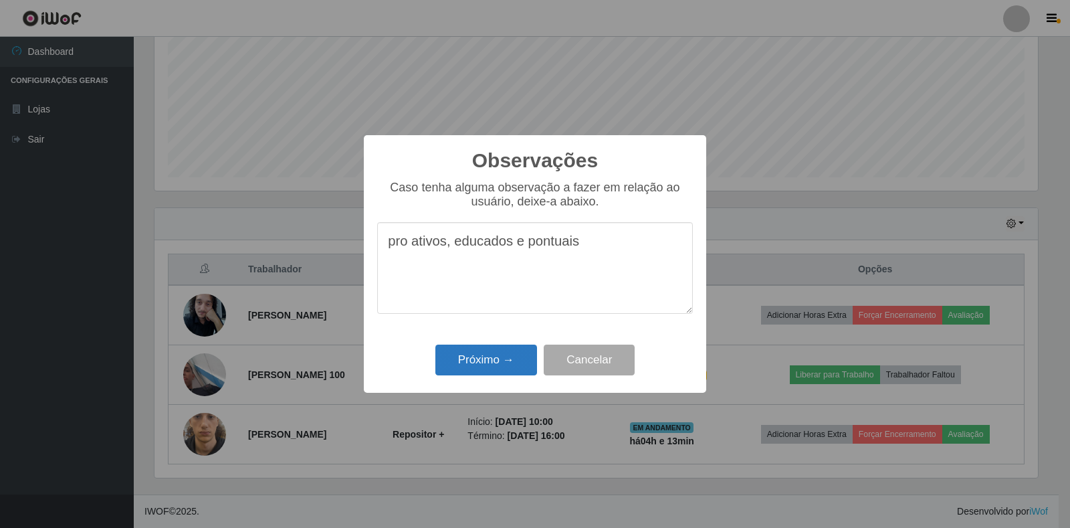
type textarea "pro ativos, educados e pontuais"
click at [481, 367] on button "Próximo →" at bounding box center [486, 359] width 102 height 31
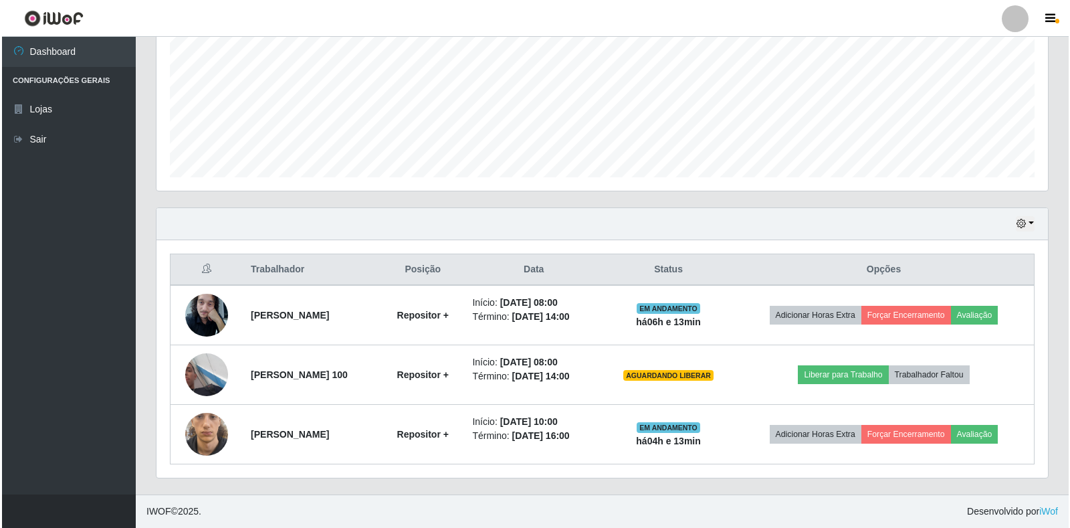
scroll to position [277, 891]
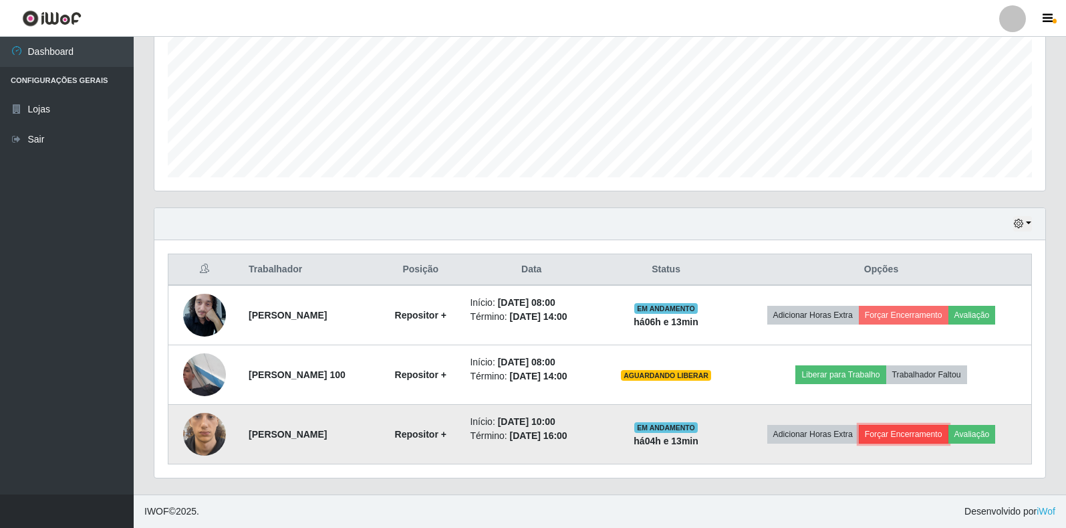
click at [910, 433] on button "Forçar Encerramento" at bounding box center [904, 434] width 90 height 19
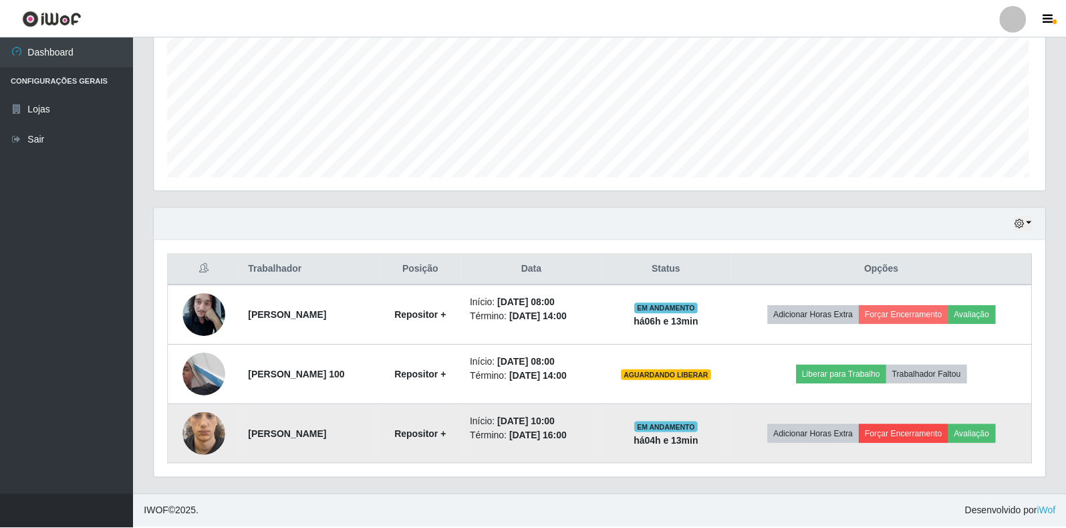
scroll to position [277, 883]
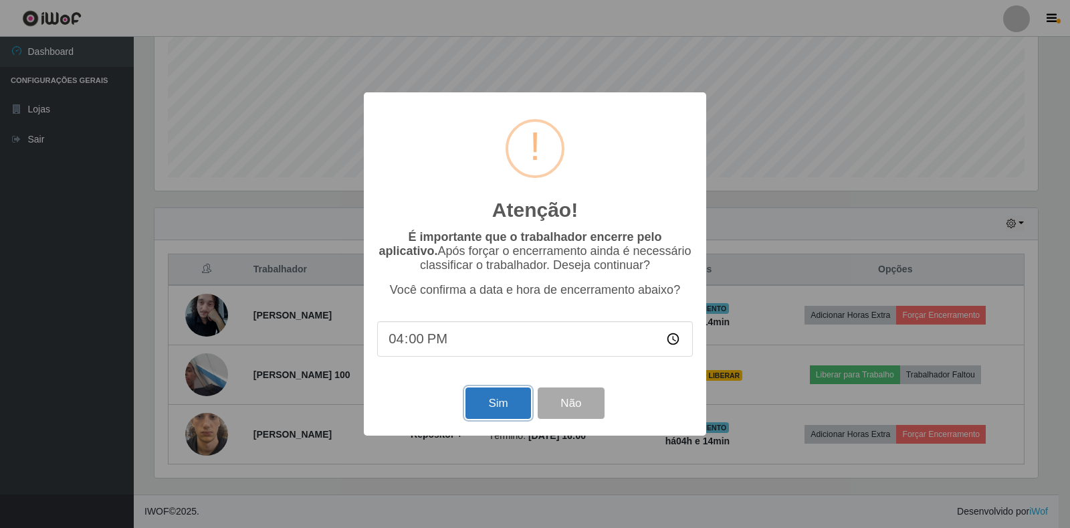
click at [495, 406] on button "Sim" at bounding box center [497, 402] width 65 height 31
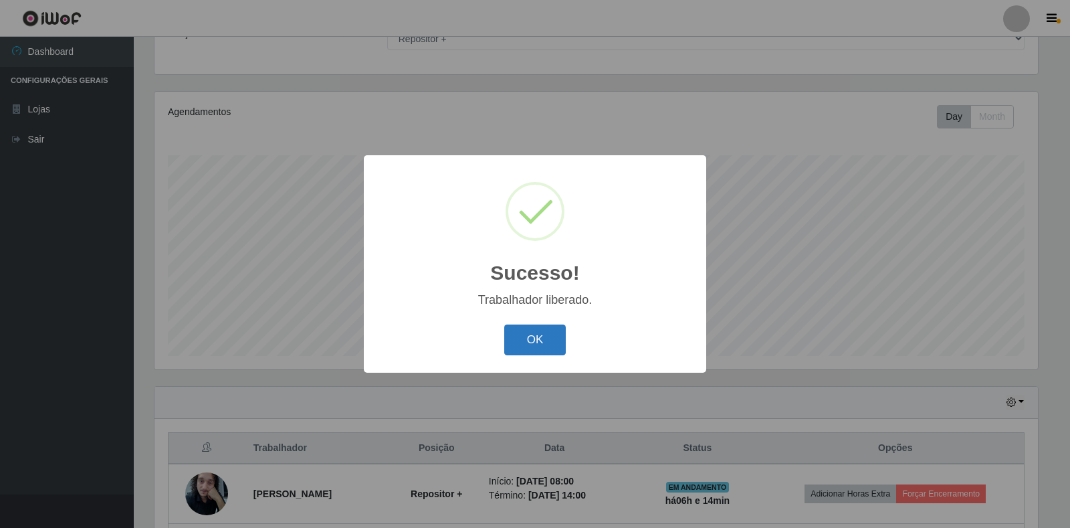
click at [554, 349] on button "OK" at bounding box center [535, 339] width 62 height 31
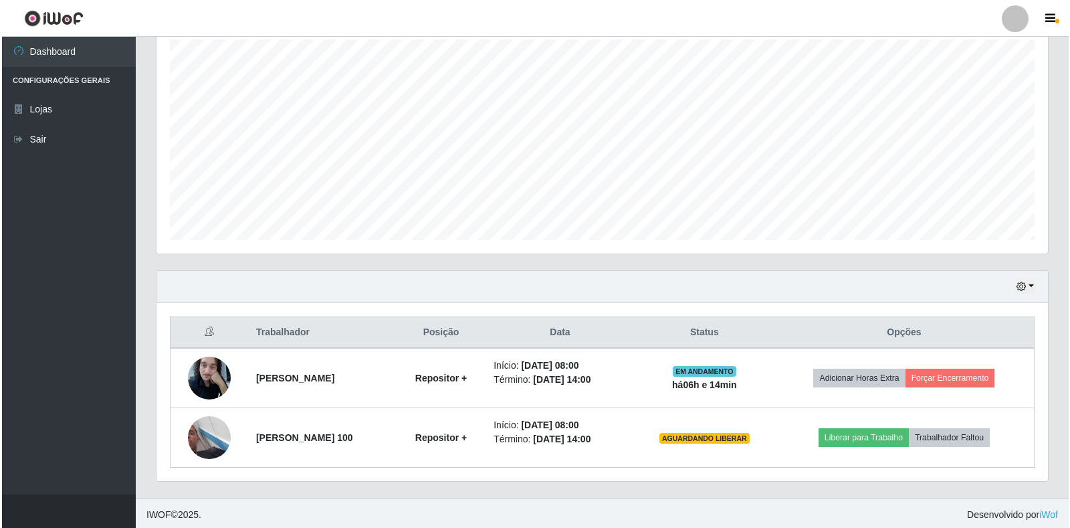
scroll to position [241, 0]
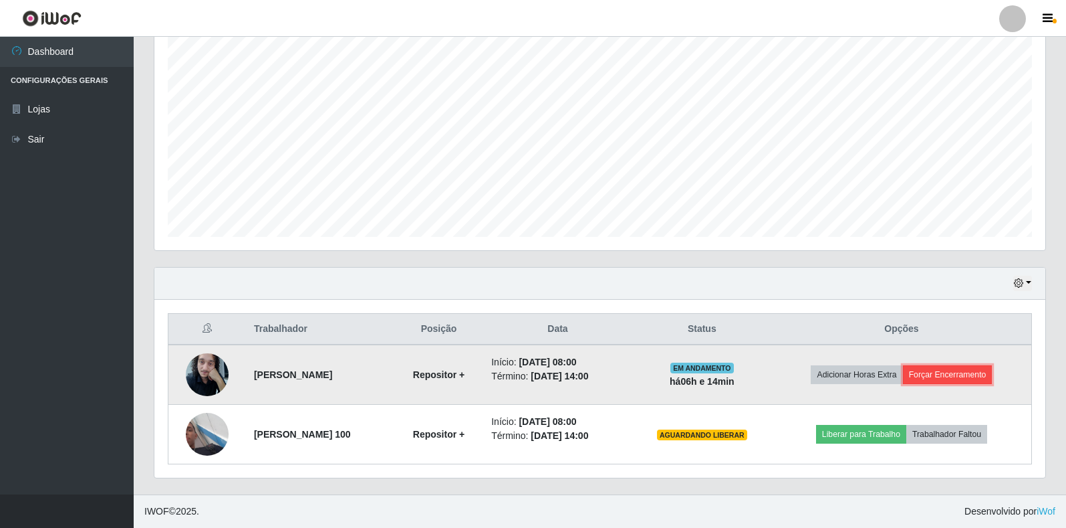
click at [985, 377] on button "Forçar Encerramento" at bounding box center [948, 374] width 90 height 19
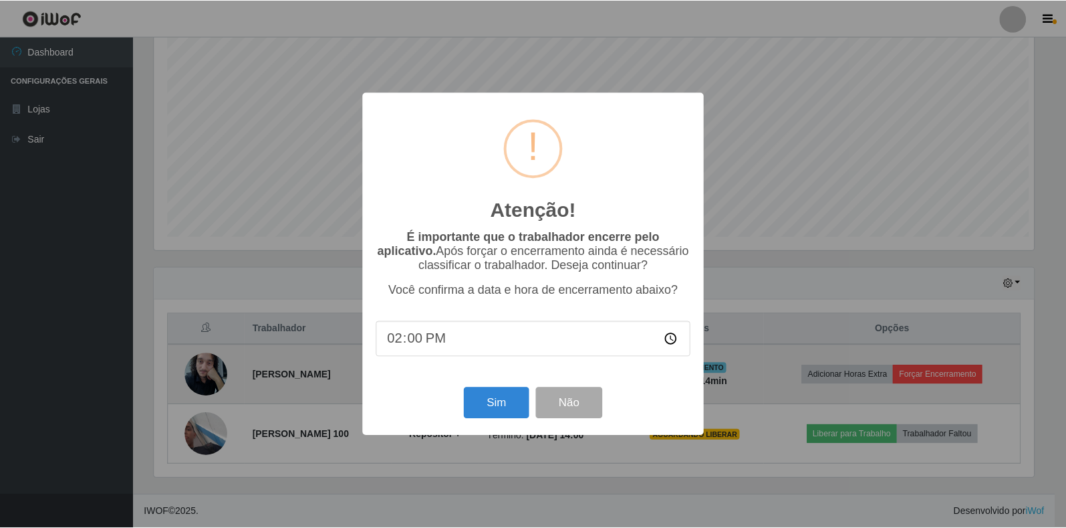
scroll to position [277, 883]
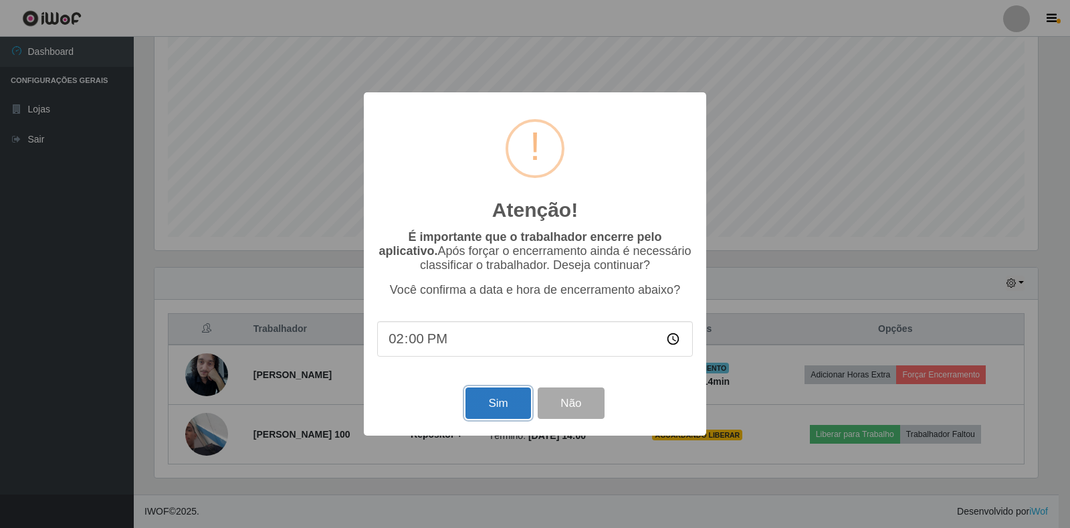
click at [473, 403] on button "Sim" at bounding box center [497, 402] width 65 height 31
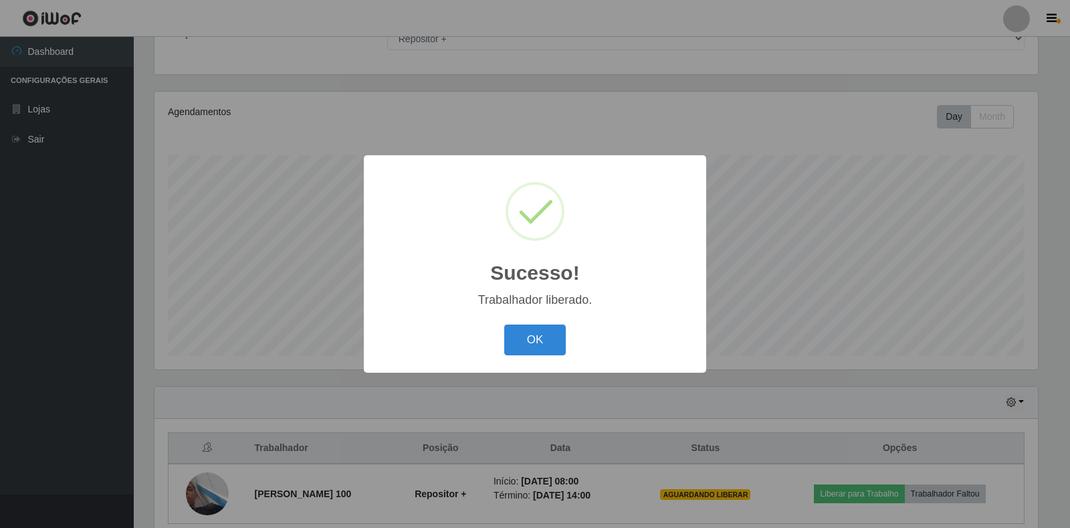
click at [549, 347] on button "OK" at bounding box center [535, 339] width 62 height 31
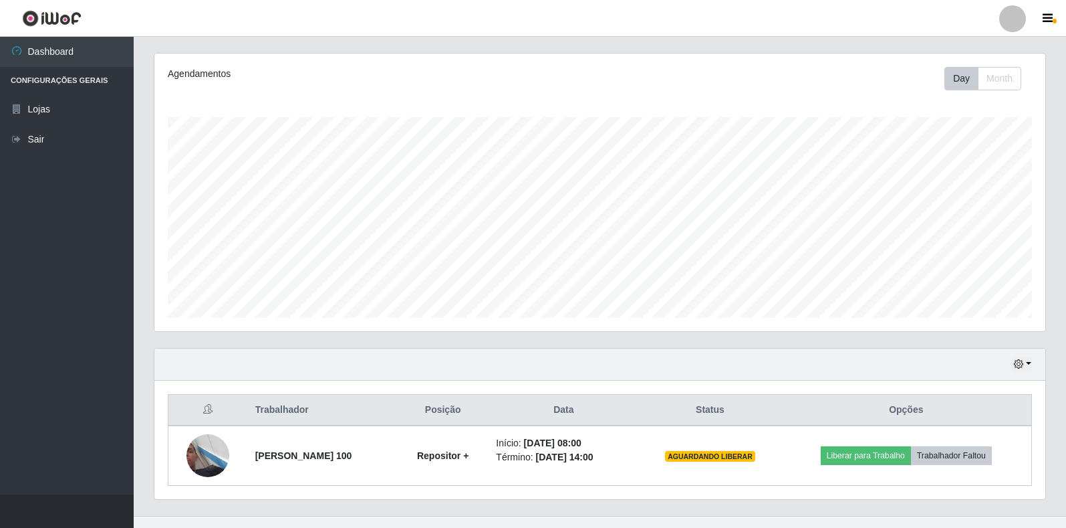
scroll to position [182, 0]
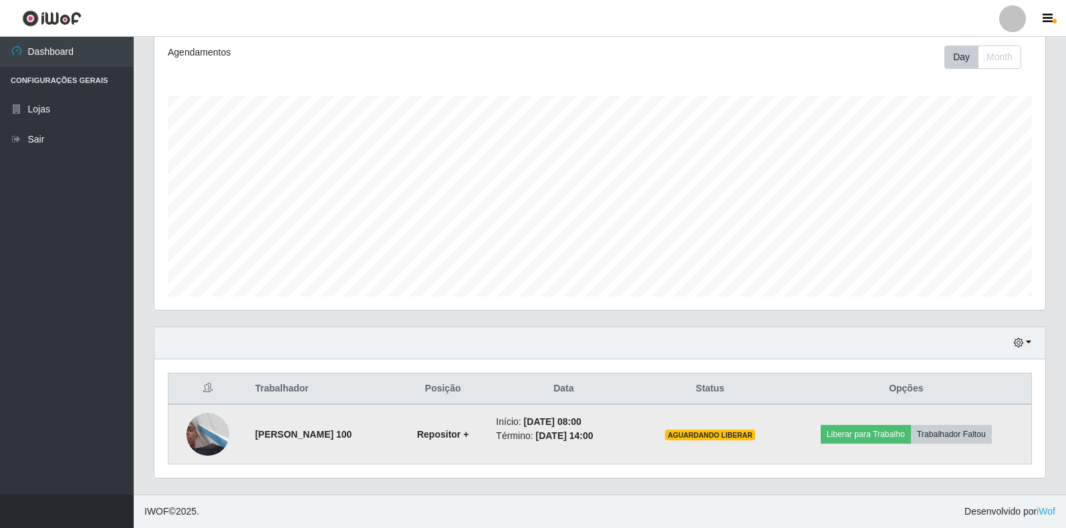
click at [203, 436] on img at bounding box center [208, 434] width 43 height 76
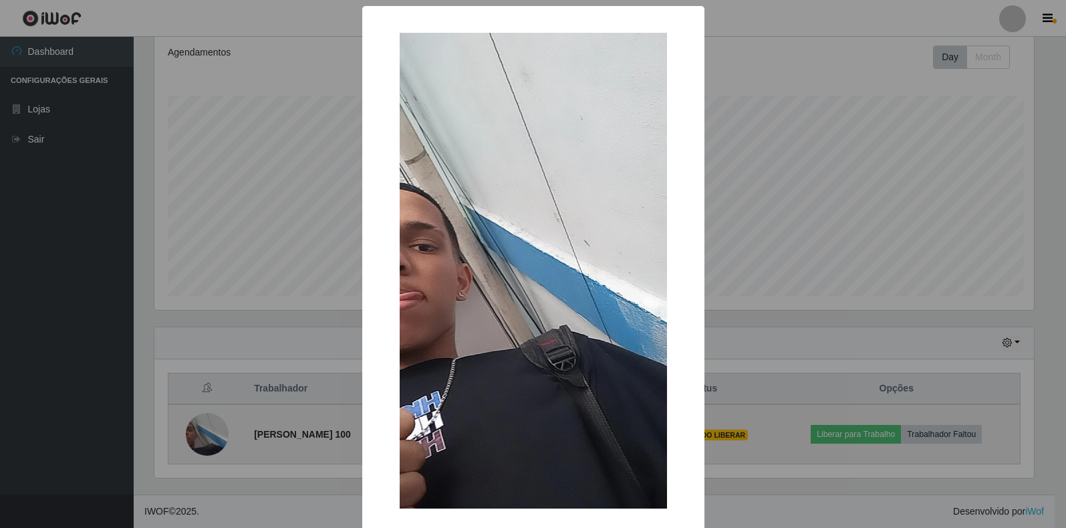
scroll to position [277, 883]
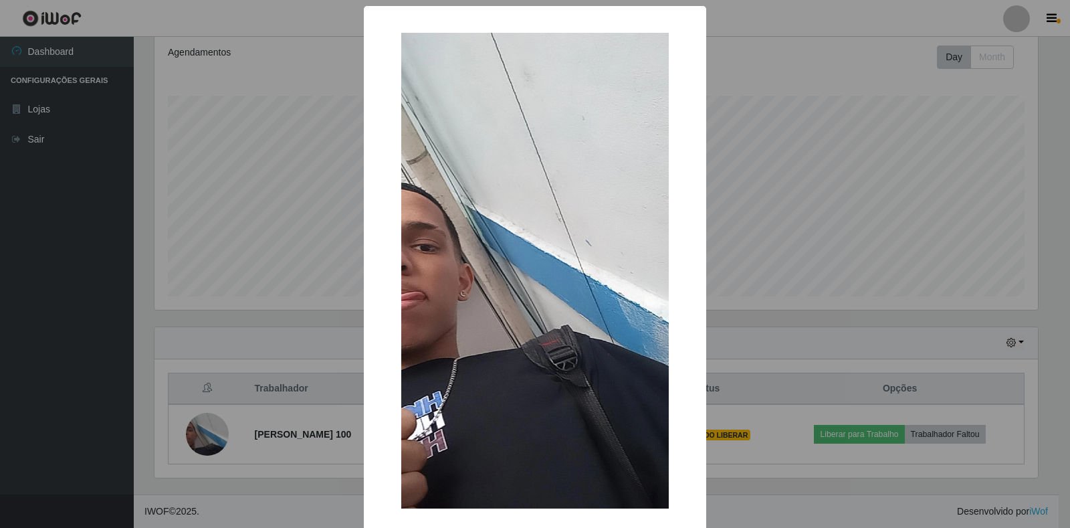
click at [252, 410] on div "× OK Cancel" at bounding box center [535, 264] width 1070 height 528
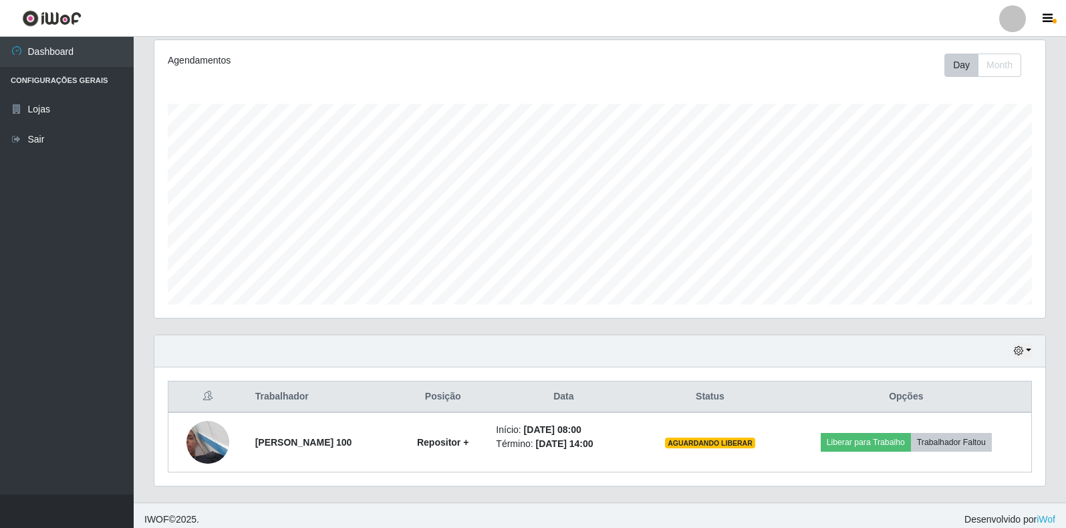
scroll to position [182, 0]
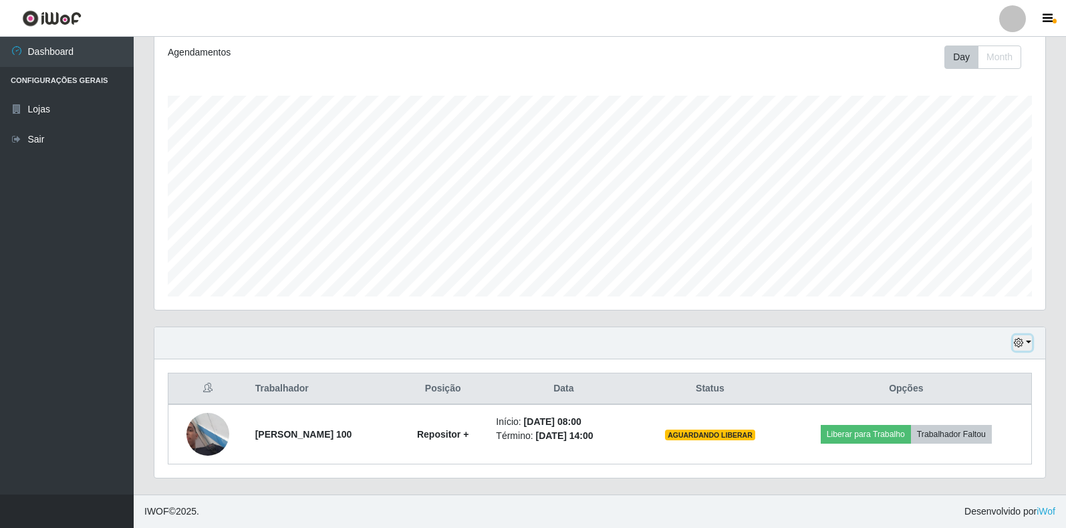
click at [1021, 346] on icon "button" at bounding box center [1018, 342] width 9 height 9
click at [964, 242] on button "1 dia" at bounding box center [979, 237] width 106 height 28
click at [1020, 334] on div "Hoje 1 dia 3 dias 1 Semana Não encerrados" at bounding box center [599, 343] width 891 height 32
click at [1015, 345] on icon "button" at bounding box center [1018, 342] width 9 height 9
click at [986, 265] on button "3 dias" at bounding box center [979, 265] width 106 height 28
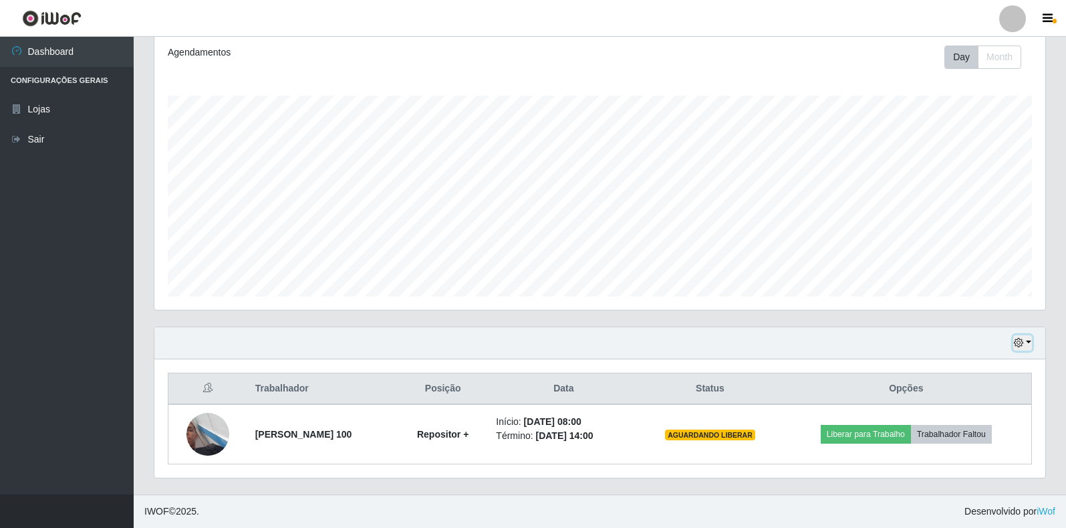
click at [1029, 338] on button "button" at bounding box center [1023, 342] width 19 height 15
click at [990, 303] on button "1 Semana" at bounding box center [979, 293] width 106 height 28
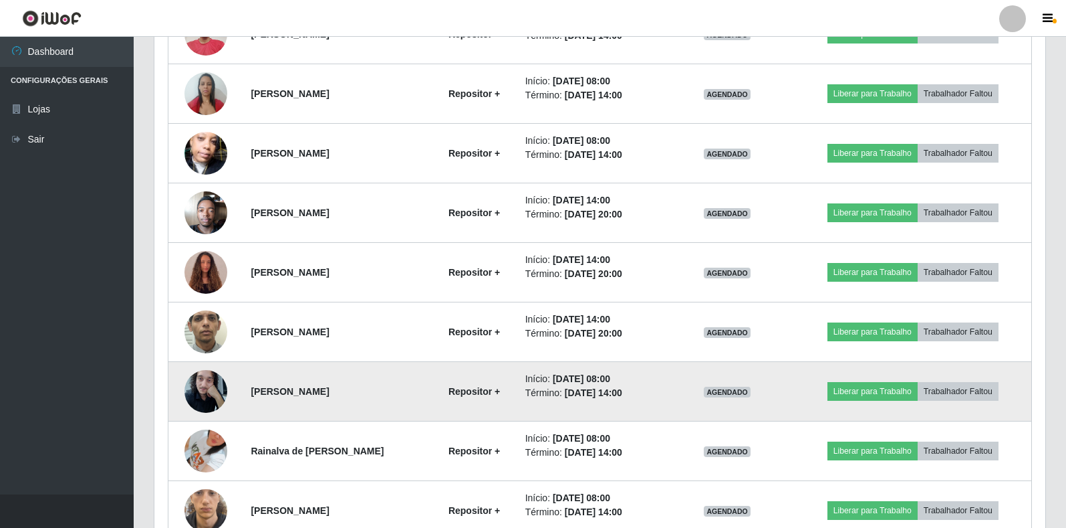
scroll to position [0, 0]
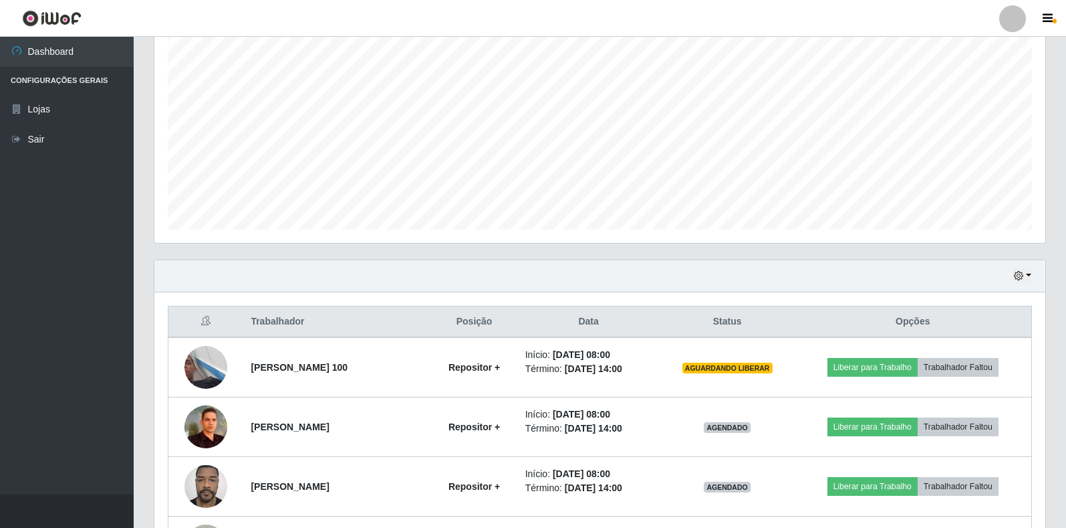
click at [1035, 273] on div "Hoje 1 dia 3 dias 1 Semana Não encerrados" at bounding box center [599, 276] width 891 height 32
click at [1020, 280] on icon "button" at bounding box center [1018, 275] width 9 height 9
click at [963, 322] on button "1 dia" at bounding box center [979, 328] width 106 height 28
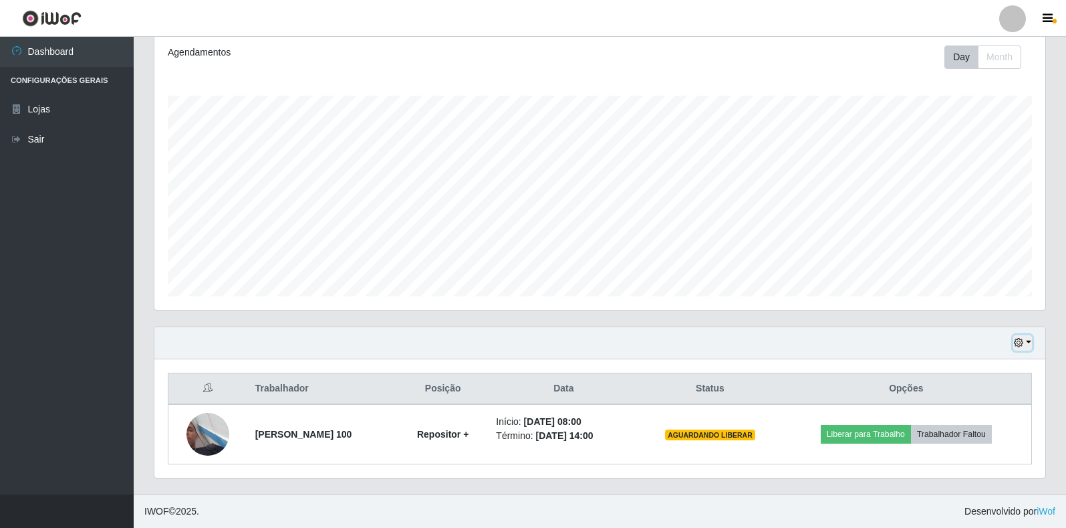
click at [1016, 344] on icon "button" at bounding box center [1018, 342] width 9 height 9
click at [986, 206] on button "Hoje" at bounding box center [979, 209] width 106 height 28
click at [1034, 344] on div "Hoje 1 dia 3 dias 1 Semana Não encerrados" at bounding box center [599, 343] width 891 height 32
click at [1025, 346] on button "button" at bounding box center [1023, 342] width 19 height 15
click at [1004, 326] on button "Não encerrados" at bounding box center [979, 320] width 106 height 27
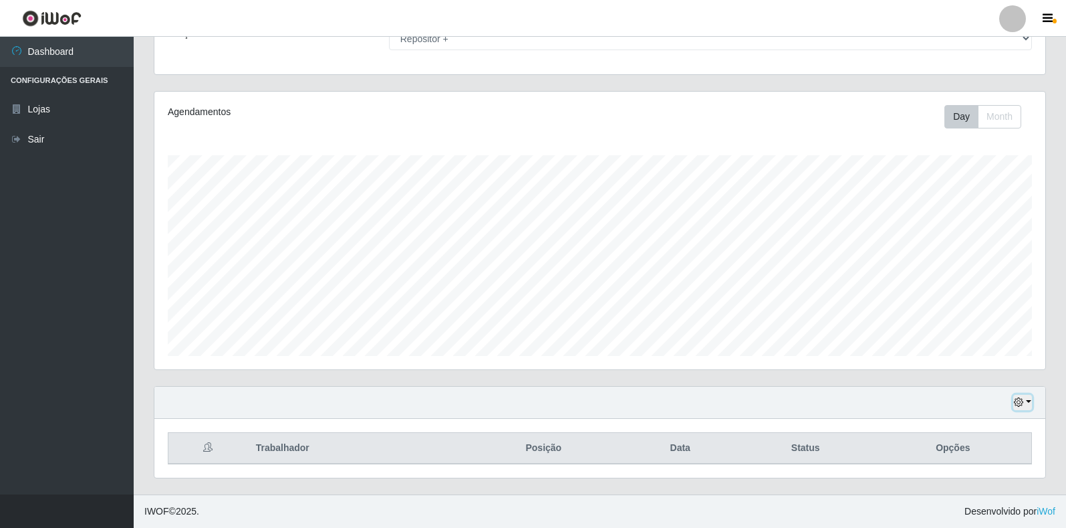
click at [1014, 401] on icon "button" at bounding box center [1018, 401] width 9 height 9
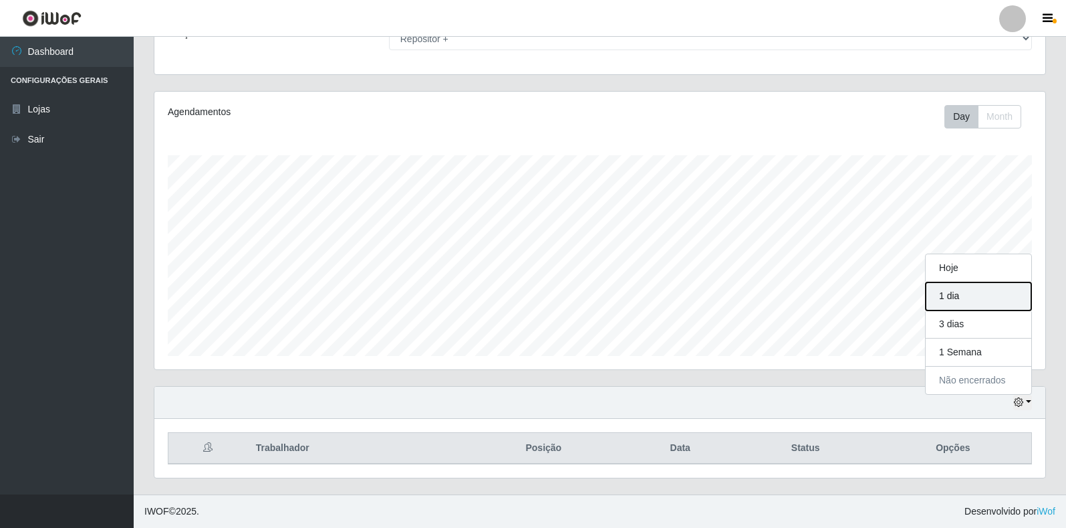
click at [986, 294] on button "1 dia" at bounding box center [979, 296] width 106 height 28
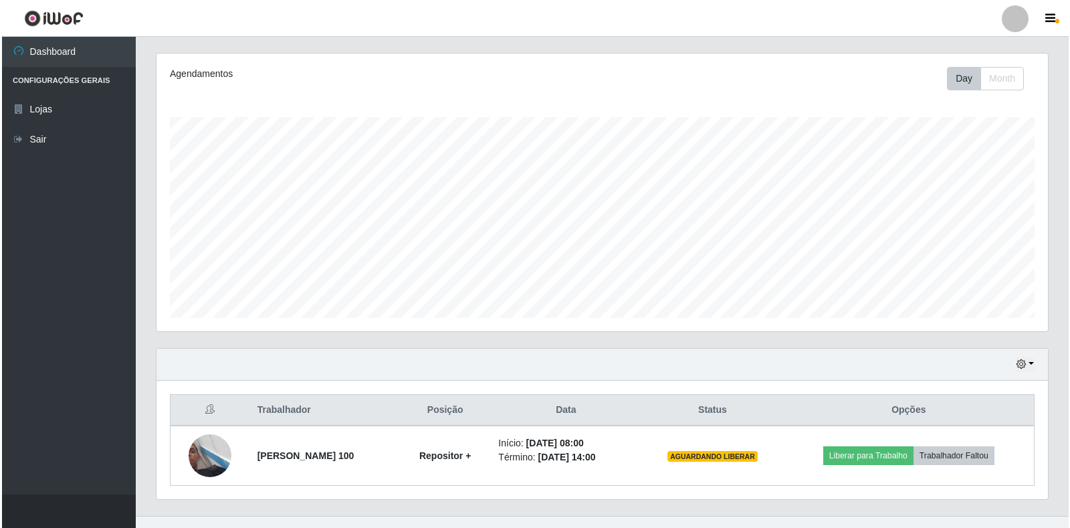
scroll to position [182, 0]
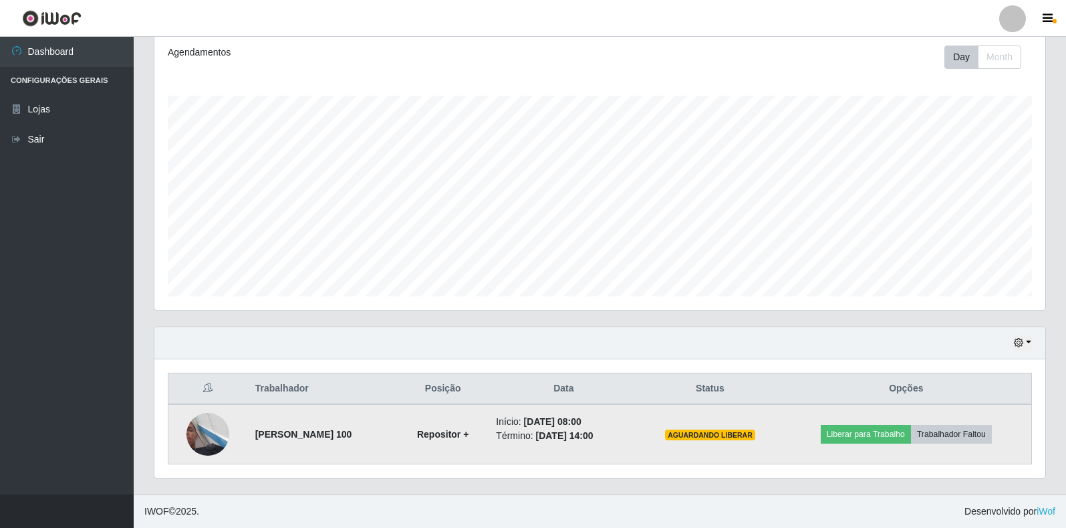
click at [214, 447] on img at bounding box center [208, 434] width 43 height 76
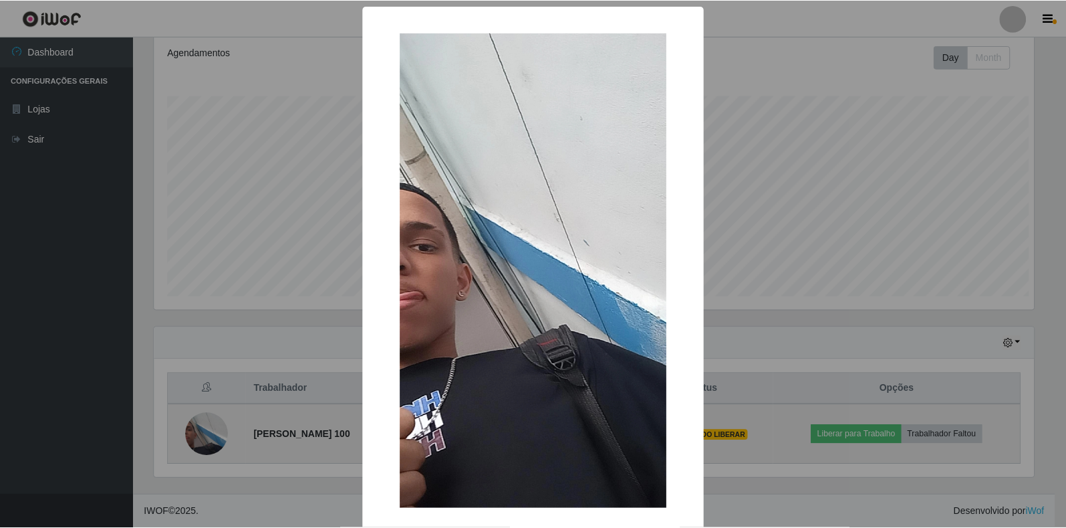
scroll to position [277, 883]
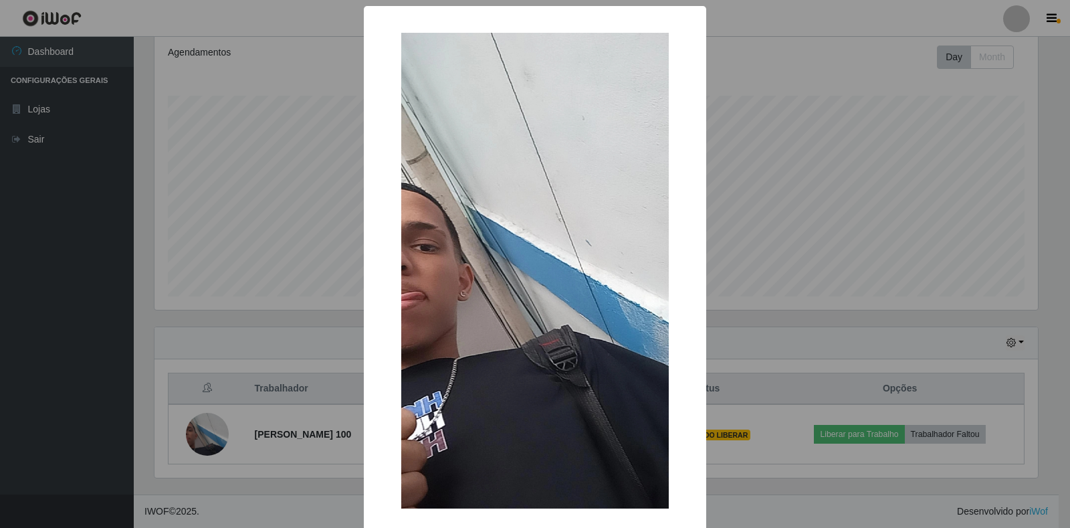
click at [863, 266] on div "× OK Cancel" at bounding box center [535, 264] width 1070 height 528
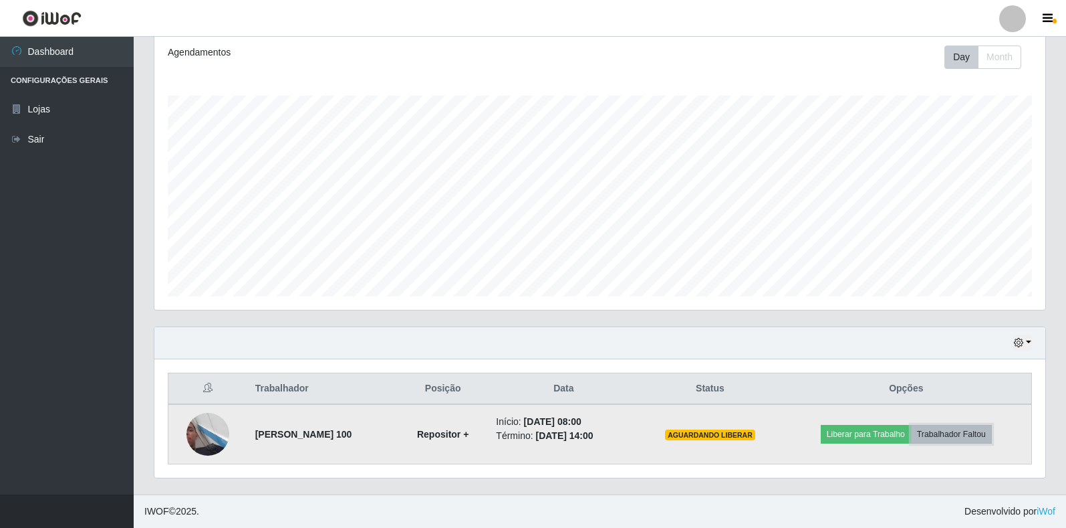
click at [978, 434] on button "Trabalhador Faltou" at bounding box center [951, 434] width 81 height 19
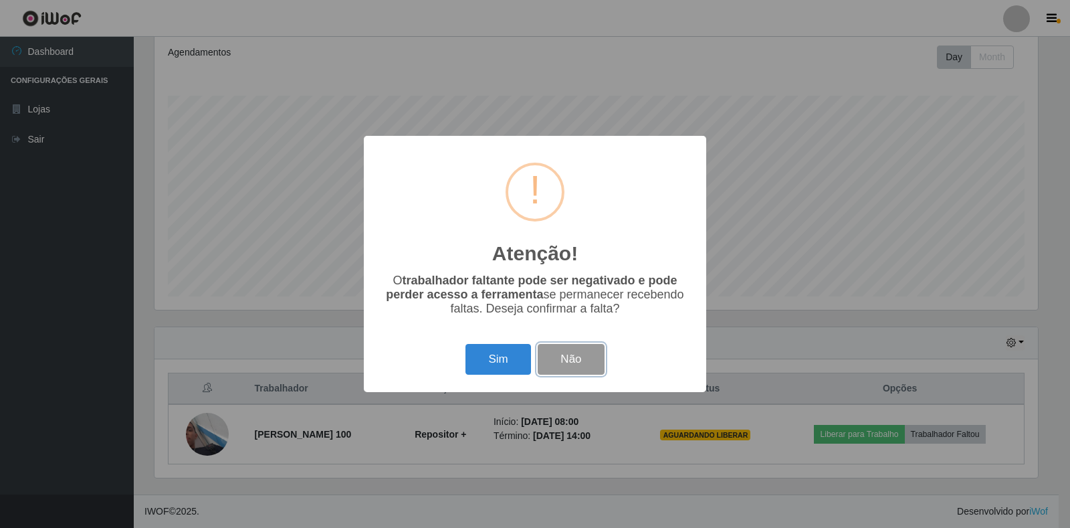
click at [596, 367] on button "Não" at bounding box center [571, 359] width 66 height 31
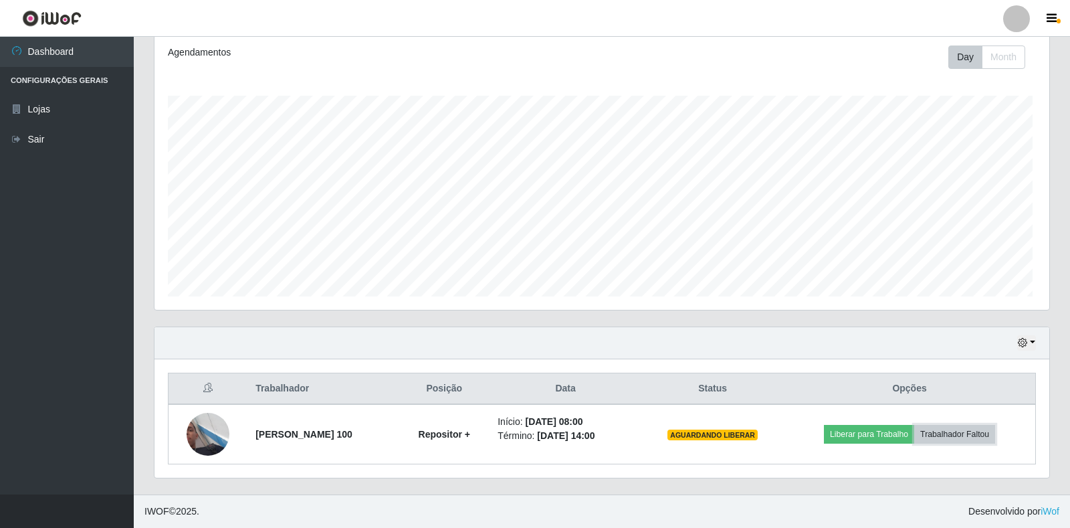
scroll to position [277, 891]
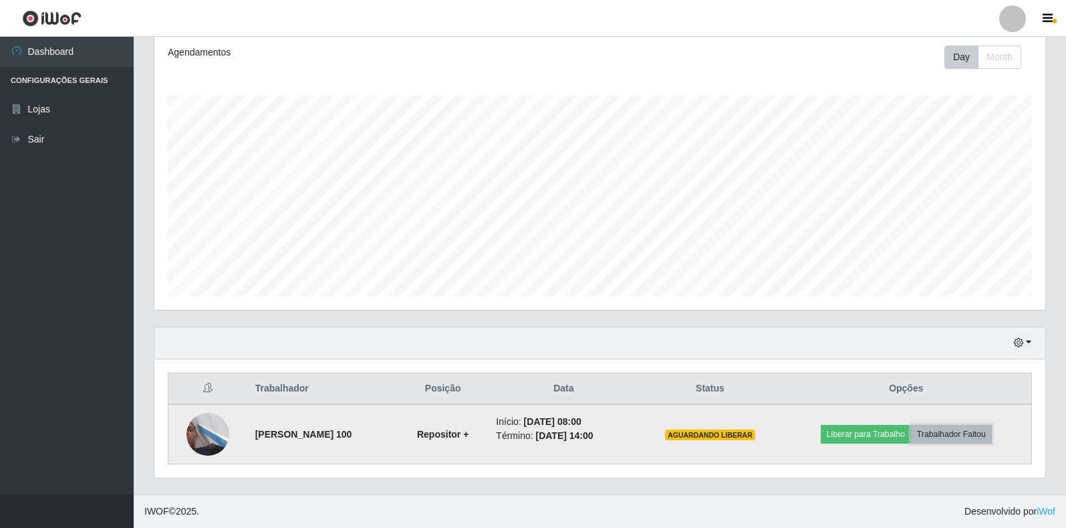
click at [987, 435] on button "Trabalhador Faltou" at bounding box center [951, 434] width 81 height 19
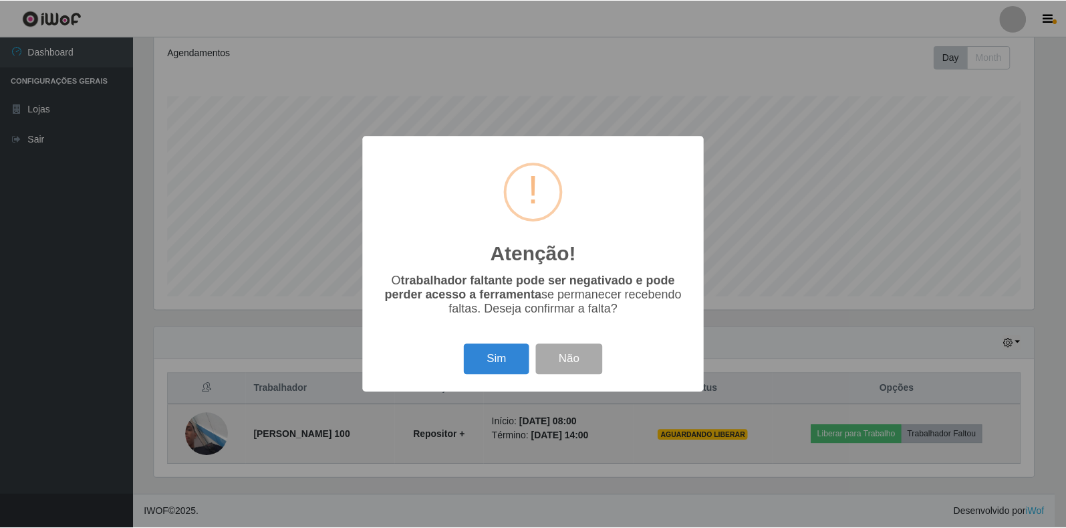
scroll to position [277, 883]
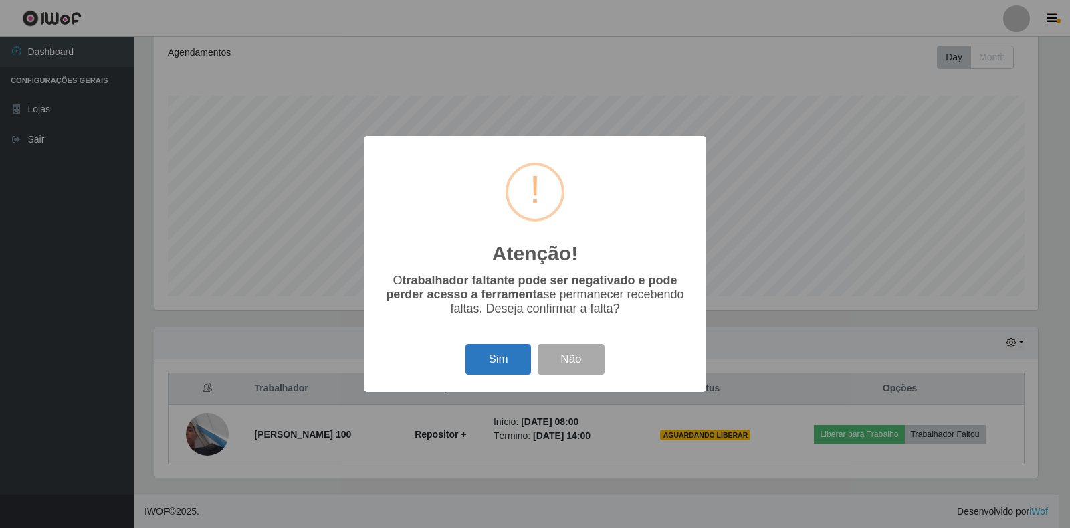
click at [497, 362] on button "Sim" at bounding box center [497, 359] width 65 height 31
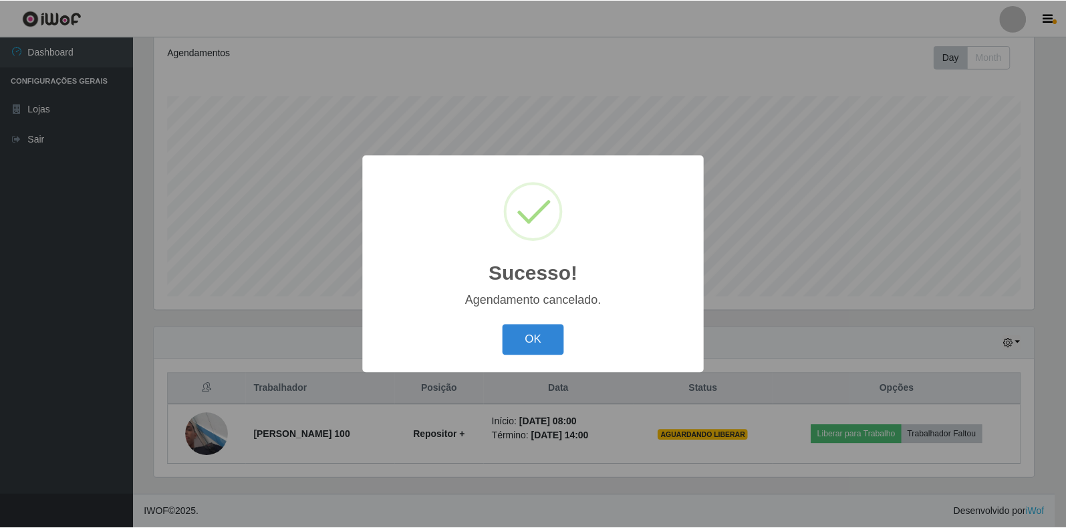
scroll to position [122, 0]
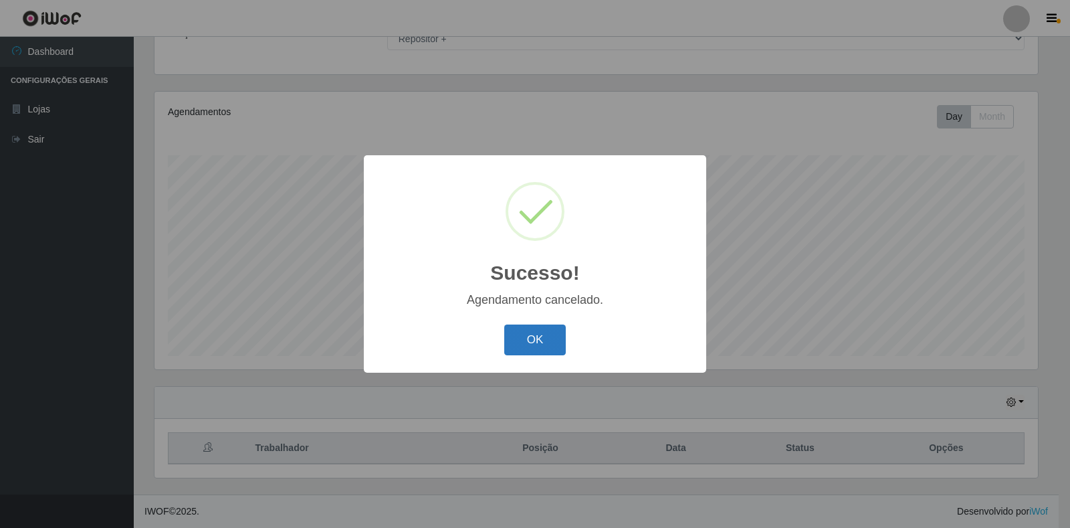
click at [558, 347] on button "OK" at bounding box center [535, 339] width 62 height 31
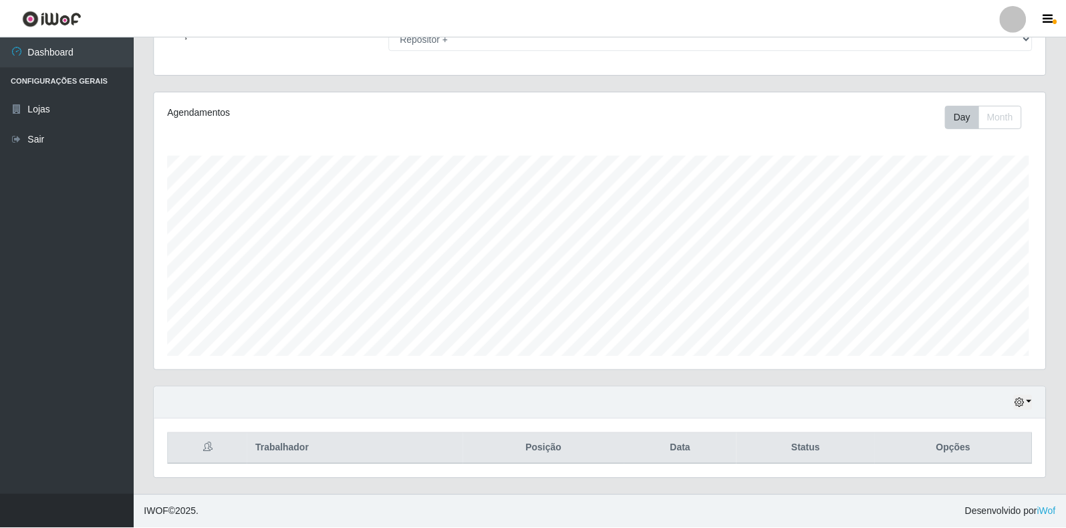
scroll to position [277, 891]
click at [1027, 397] on button "button" at bounding box center [1023, 401] width 19 height 15
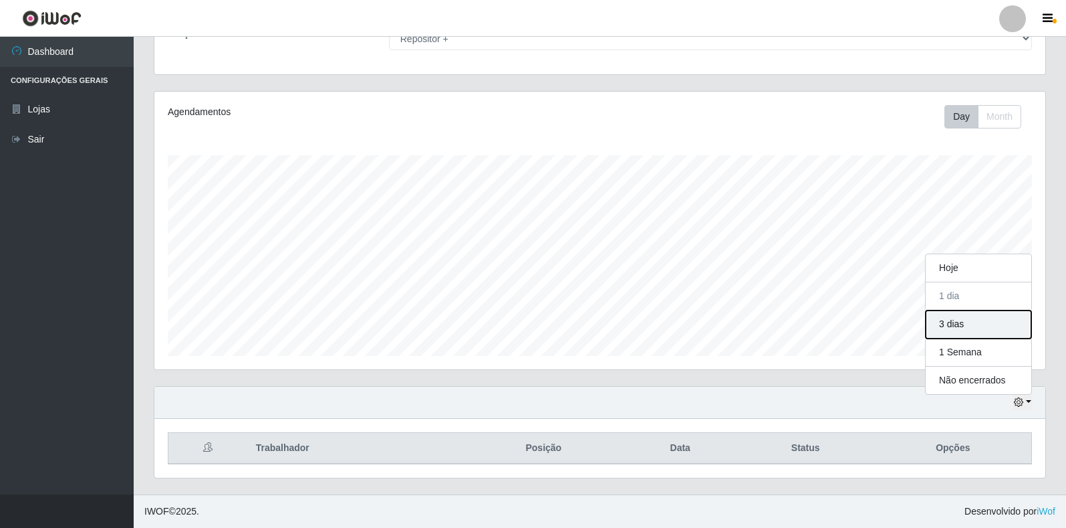
click at [971, 335] on button "3 dias" at bounding box center [979, 324] width 106 height 28
